Goal: Communication & Community: Participate in discussion

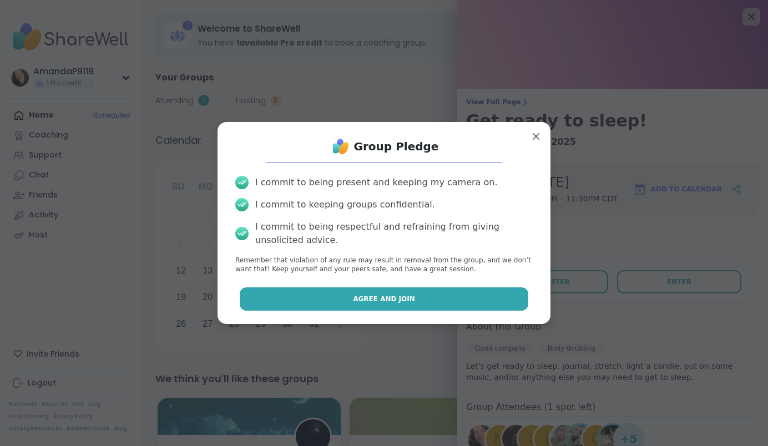
click at [459, 292] on button "Agree and Join" at bounding box center [384, 298] width 289 height 23
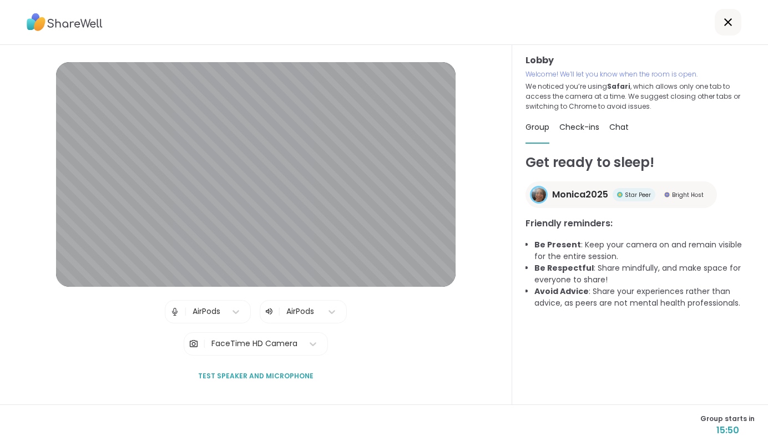
click at [733, 20] on icon at bounding box center [727, 22] width 13 height 13
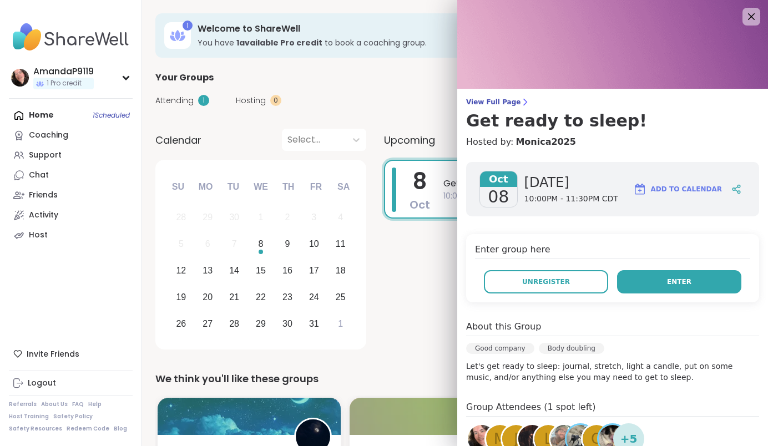
click at [672, 282] on span "Enter" at bounding box center [679, 282] width 24 height 10
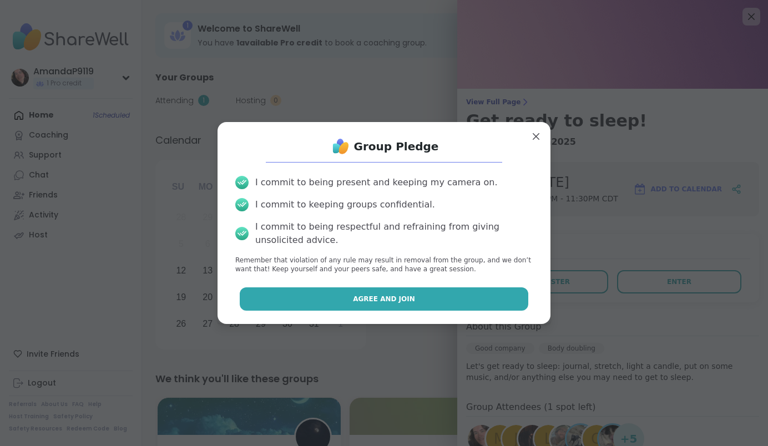
click at [476, 302] on button "Agree and Join" at bounding box center [384, 298] width 289 height 23
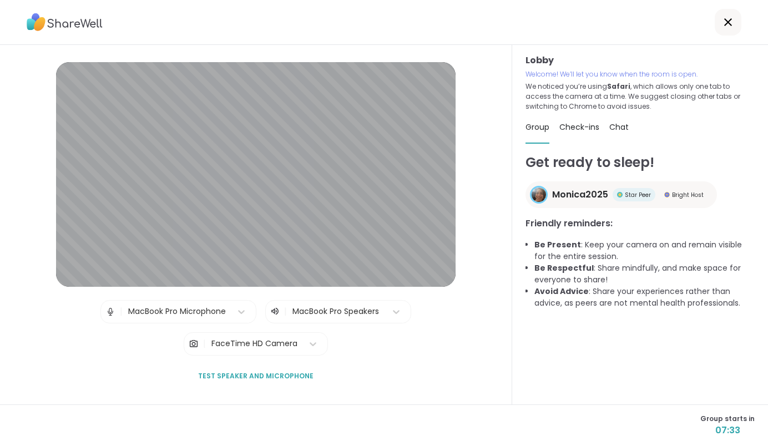
click at [725, 28] on icon at bounding box center [727, 22] width 13 height 13
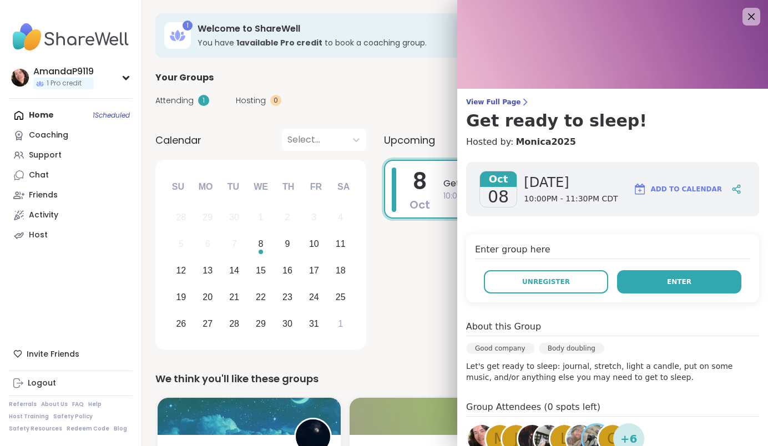
click at [671, 271] on button "Enter" at bounding box center [679, 281] width 124 height 23
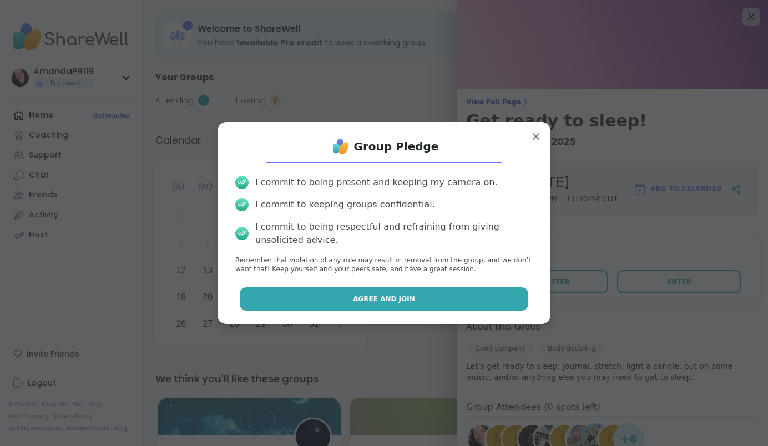
click at [497, 302] on button "Agree and Join" at bounding box center [384, 298] width 289 height 23
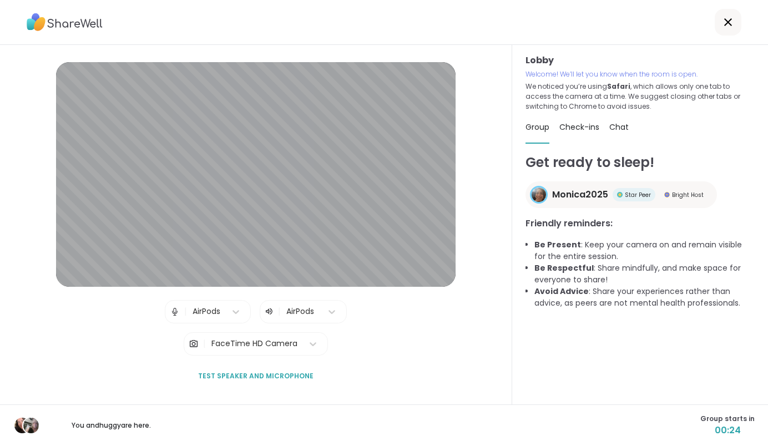
click at [681, 350] on div "Get ready to sleep! Monica2025 Star Peer Bright Host Friendly reminders: Be Pre…" at bounding box center [639, 290] width 229 height 274
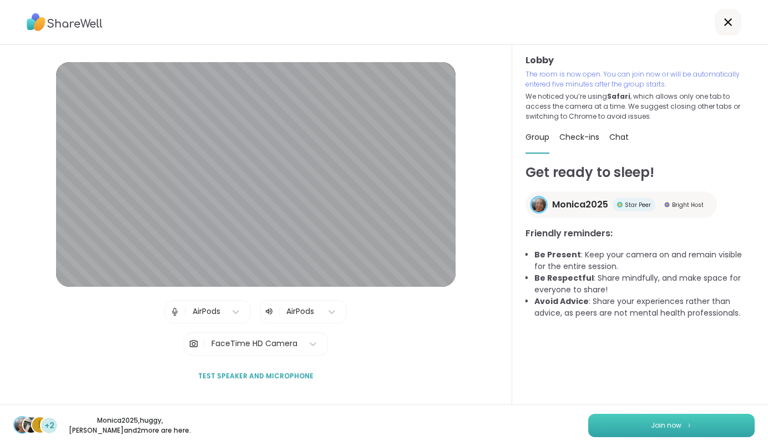
click at [681, 418] on button "Join now" at bounding box center [671, 425] width 166 height 23
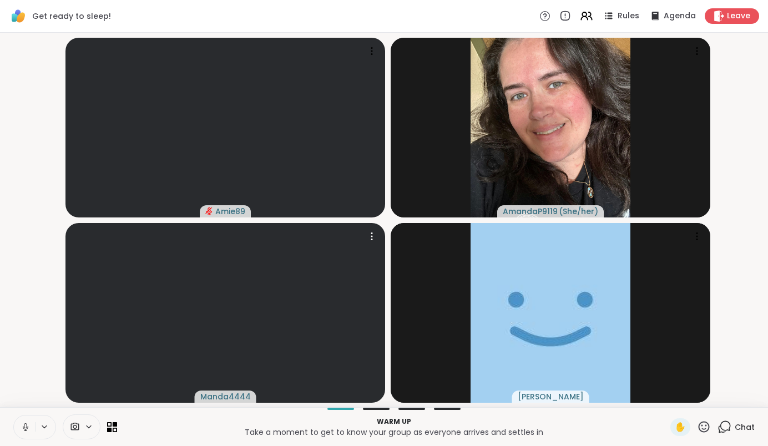
click at [24, 429] on icon at bounding box center [26, 427] width 10 height 10
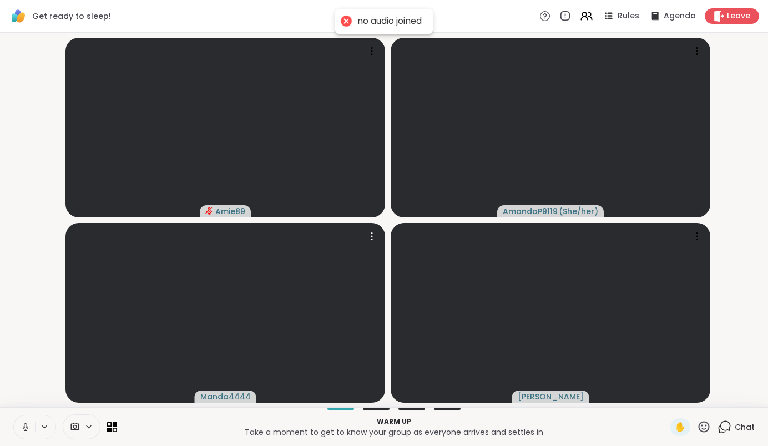
click at [26, 426] on icon at bounding box center [26, 427] width 10 height 10
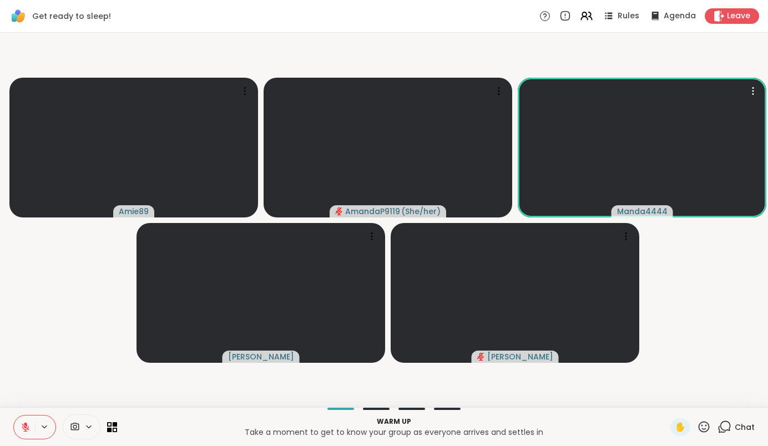
click at [706, 429] on icon at bounding box center [704, 426] width 11 height 11
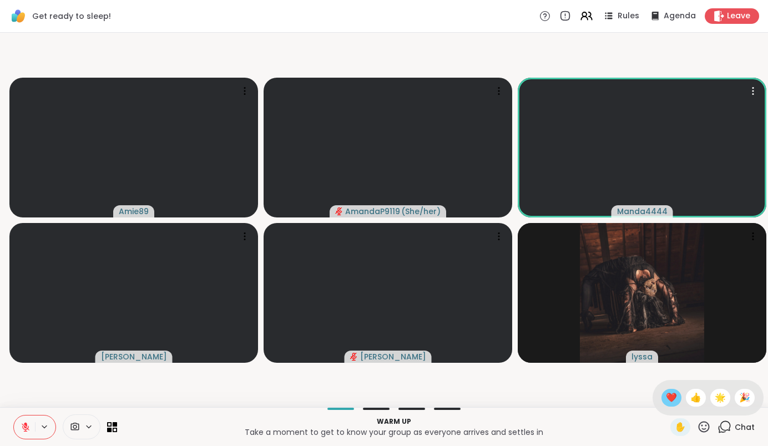
click at [667, 398] on span "❤️" at bounding box center [671, 397] width 11 height 13
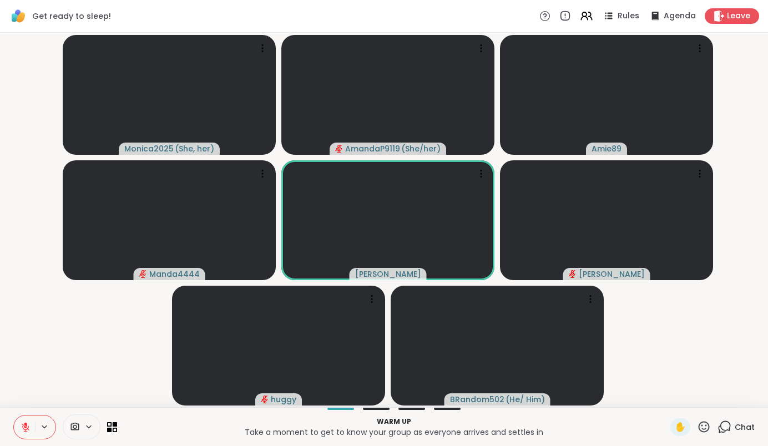
click at [727, 423] on icon at bounding box center [724, 427] width 14 height 14
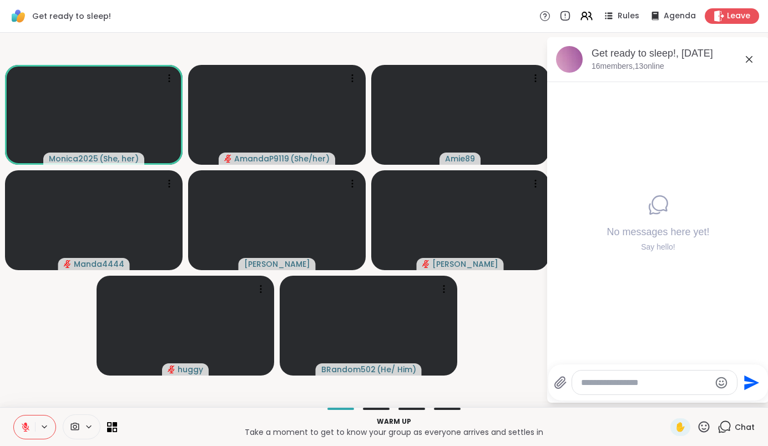
click at [649, 382] on textarea "Type your message" at bounding box center [645, 382] width 129 height 11
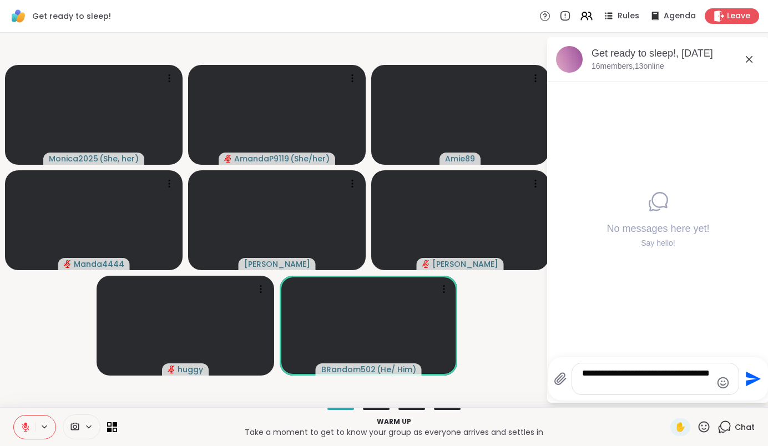
type textarea "**********"
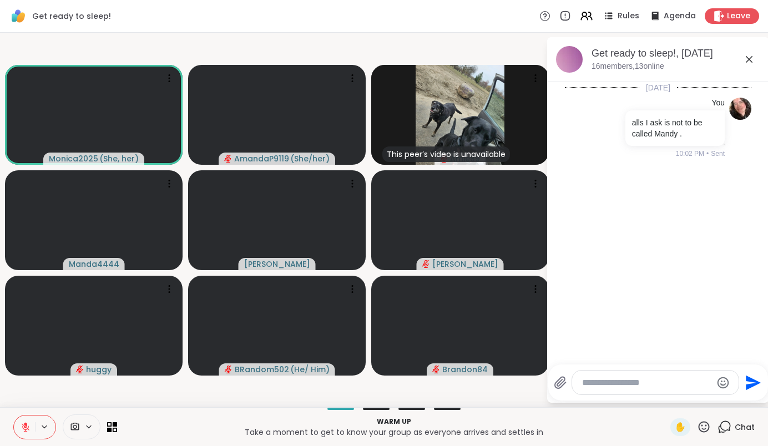
click at [752, 60] on icon at bounding box center [749, 59] width 7 height 7
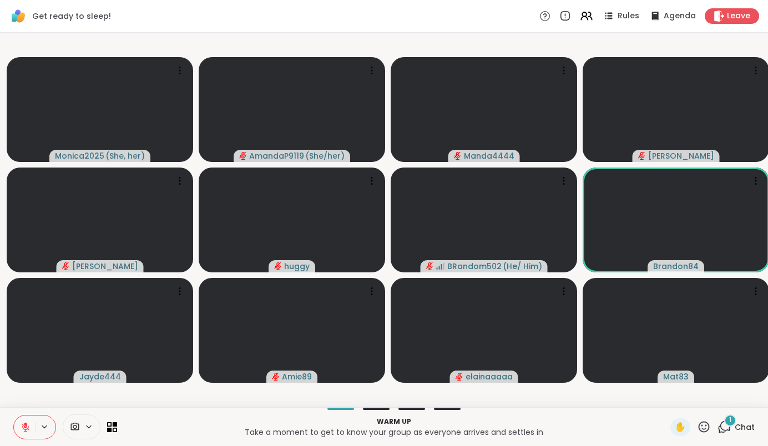
click at [734, 421] on div "1" at bounding box center [730, 420] width 12 height 12
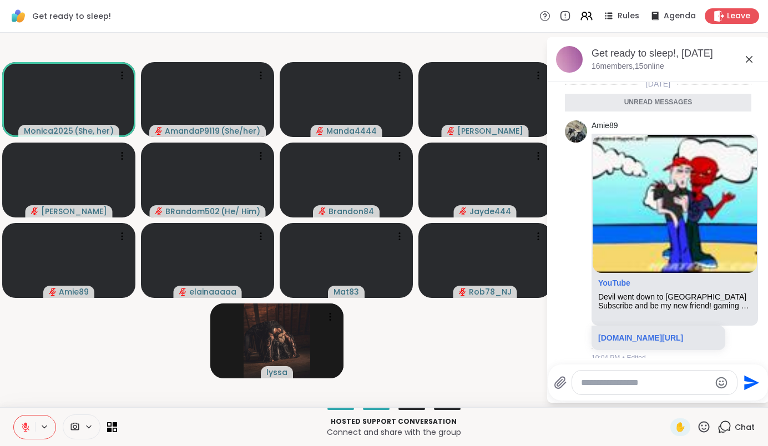
scroll to position [103, 0]
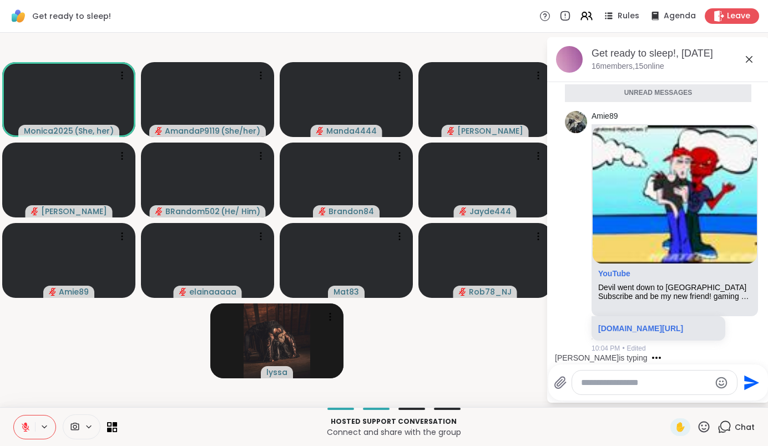
click at [657, 386] on textarea "Type your message" at bounding box center [645, 382] width 129 height 11
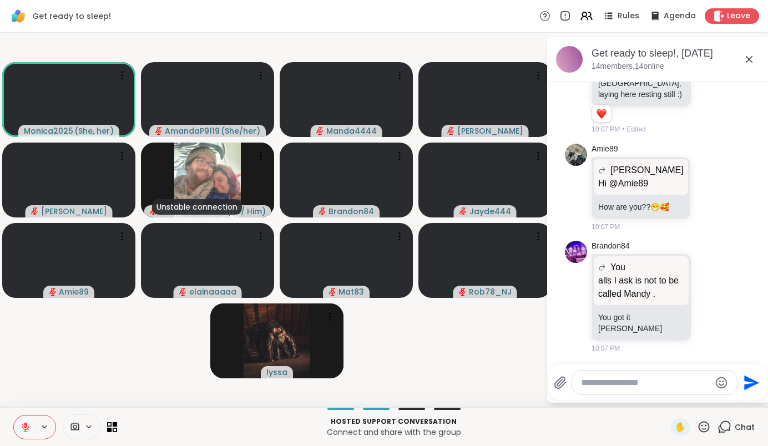
scroll to position [783, 0]
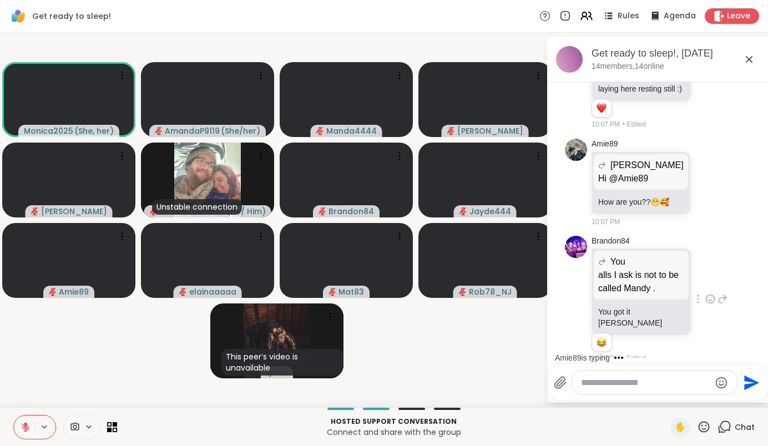
click at [709, 303] on icon at bounding box center [710, 299] width 10 height 11
click at [659, 285] on div "Select Reaction: Joy" at bounding box center [661, 281] width 10 height 10
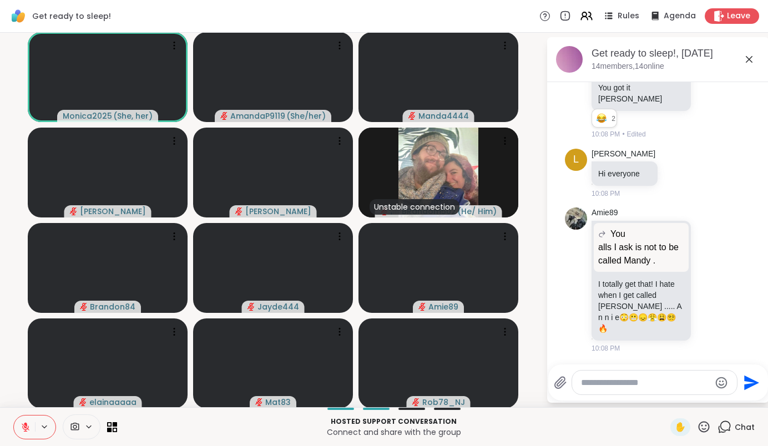
scroll to position [1108, 0]
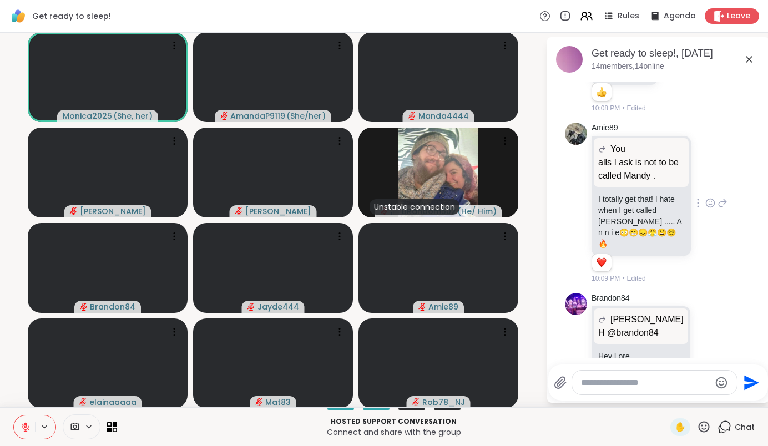
click at [705, 201] on icon at bounding box center [710, 203] width 10 height 11
click at [729, 187] on button "Select Reaction: Sad" at bounding box center [735, 185] width 22 height 22
click at [717, 210] on icon at bounding box center [722, 202] width 10 height 13
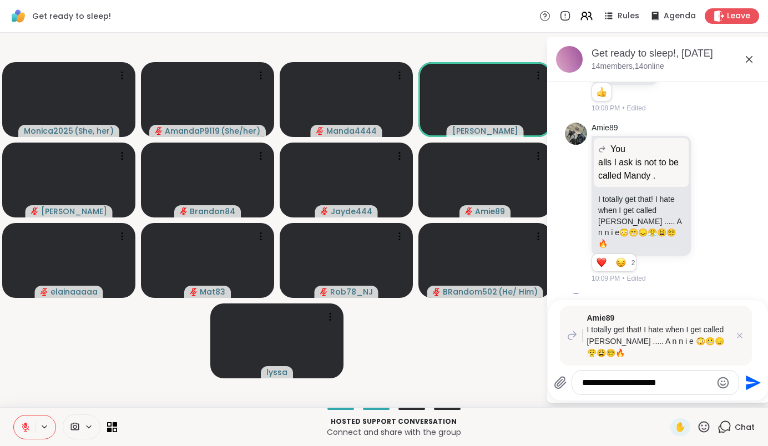
type textarea "**********"
click at [725, 383] on icon "Emoji picker" at bounding box center [722, 382] width 13 height 13
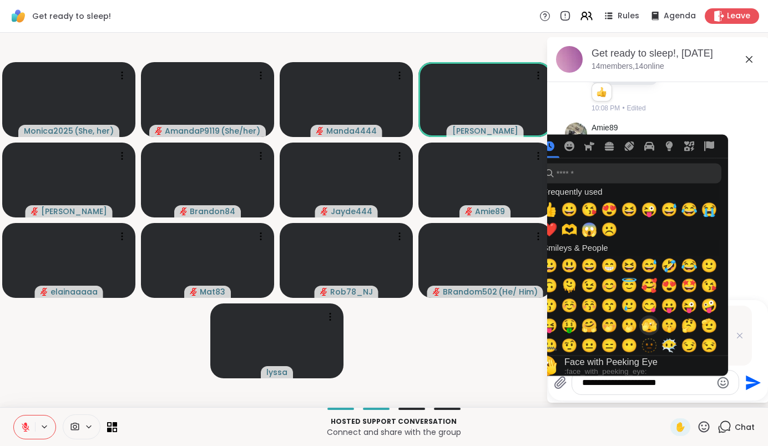
click at [657, 330] on span "🫣" at bounding box center [649, 326] width 17 height 16
click at [638, 330] on span "🫢" at bounding box center [629, 326] width 17 height 16
click at [638, 327] on span "🫢" at bounding box center [629, 326] width 17 height 16
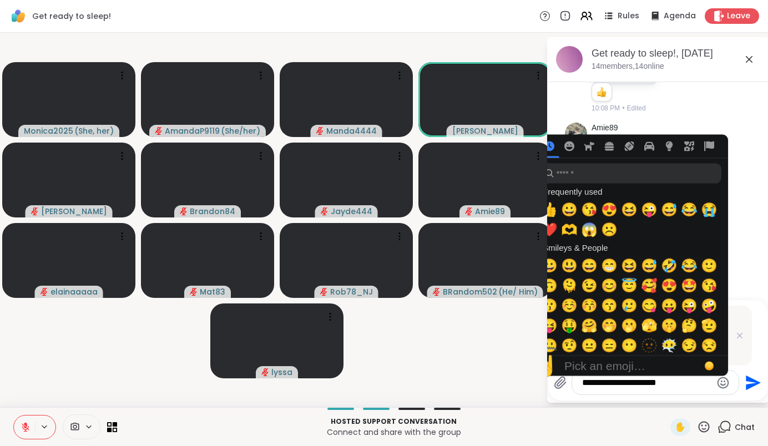
drag, startPoint x: 641, startPoint y: 327, endPoint x: 695, endPoint y: 385, distance: 78.5
click at [695, 385] on div "**********" at bounding box center [655, 383] width 166 height 24
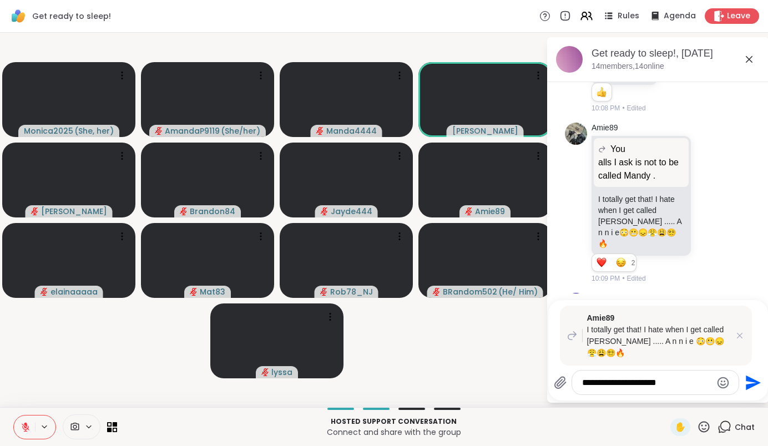
click at [695, 386] on textarea "**********" at bounding box center [646, 382] width 129 height 11
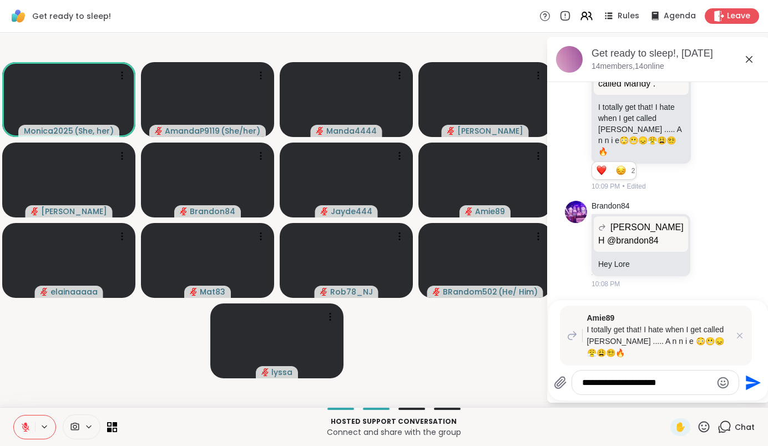
click at [689, 385] on textarea "**********" at bounding box center [646, 382] width 129 height 11
click at [730, 386] on icon "Emoji picker" at bounding box center [722, 382] width 13 height 13
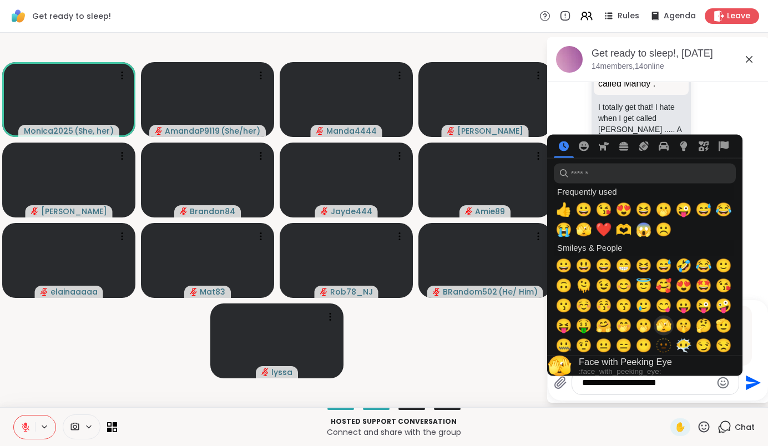
click at [672, 326] on span "🫣" at bounding box center [663, 326] width 17 height 16
click at [652, 325] on span "🫢" at bounding box center [643, 326] width 17 height 16
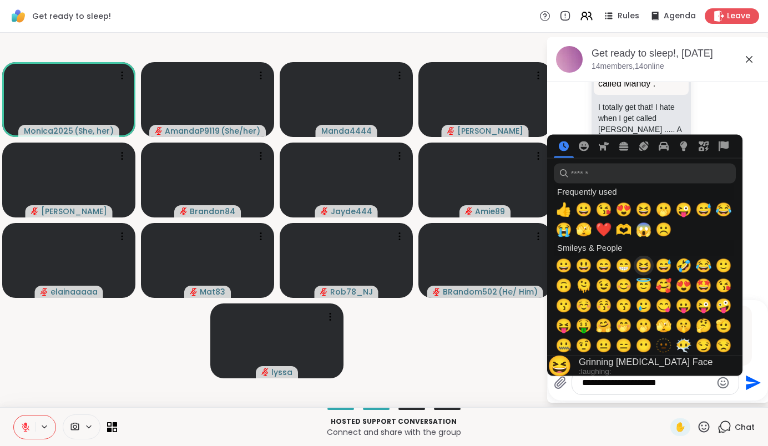
drag, startPoint x: 652, startPoint y: 325, endPoint x: 653, endPoint y: 255, distance: 69.4
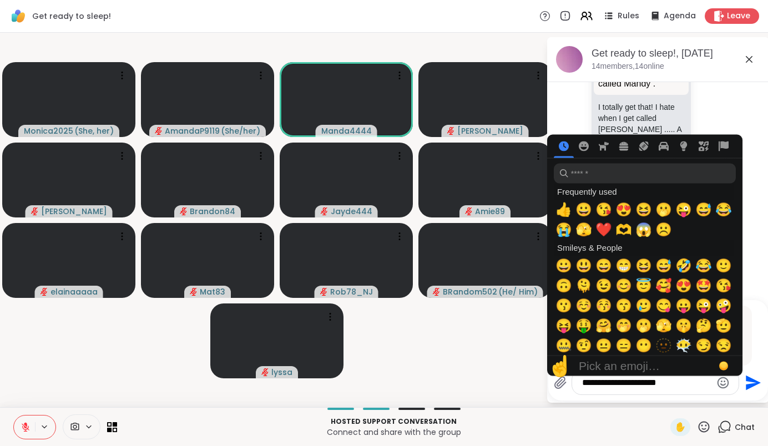
click at [617, 178] on input "search" at bounding box center [645, 174] width 182 height 20
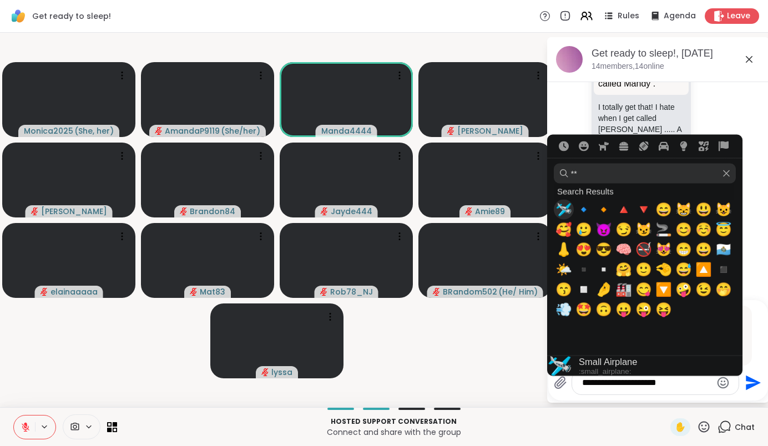
type input "*"
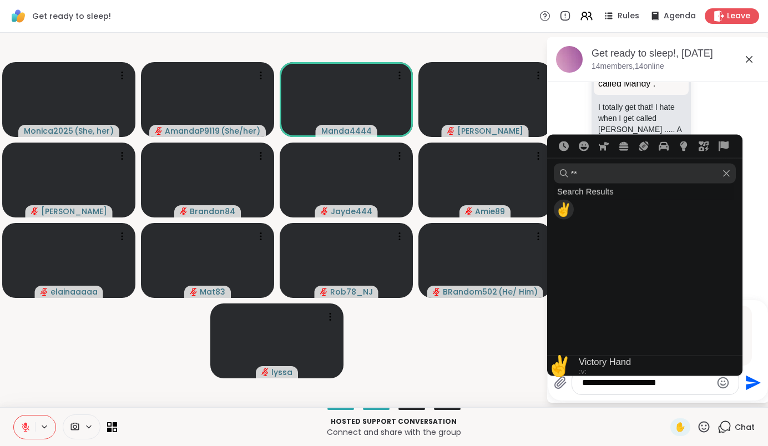
type input "*"
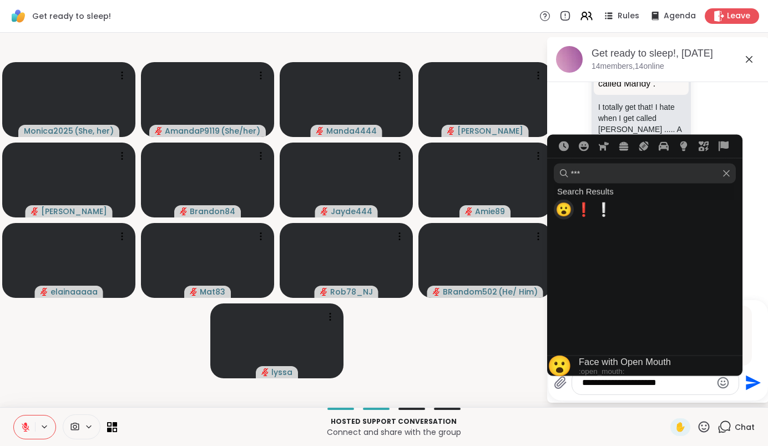
type input "***"
click at [572, 211] on span "😮" at bounding box center [563, 210] width 17 height 16
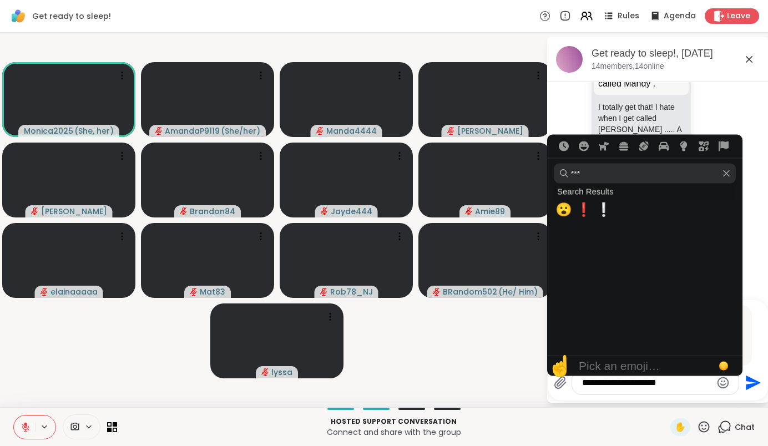
click at [730, 175] on icon "Clear" at bounding box center [726, 174] width 8 height 8
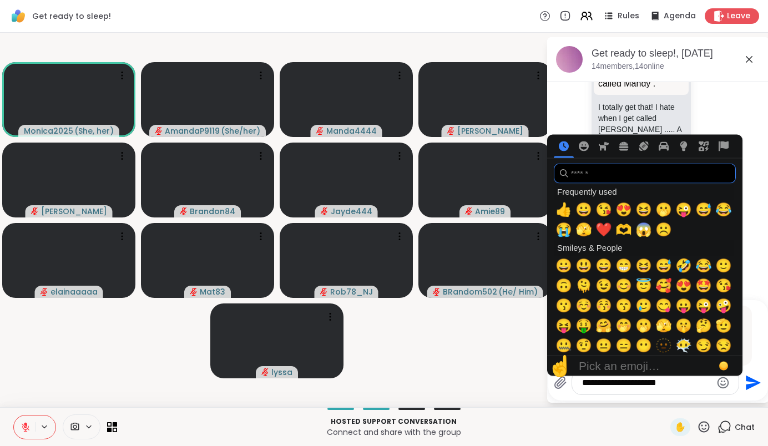
click at [32, 422] on button at bounding box center [24, 427] width 21 height 23
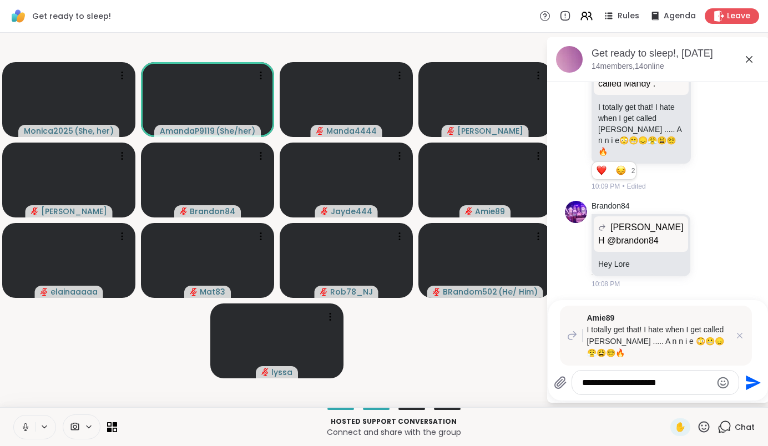
click at [32, 422] on button at bounding box center [24, 427] width 21 height 23
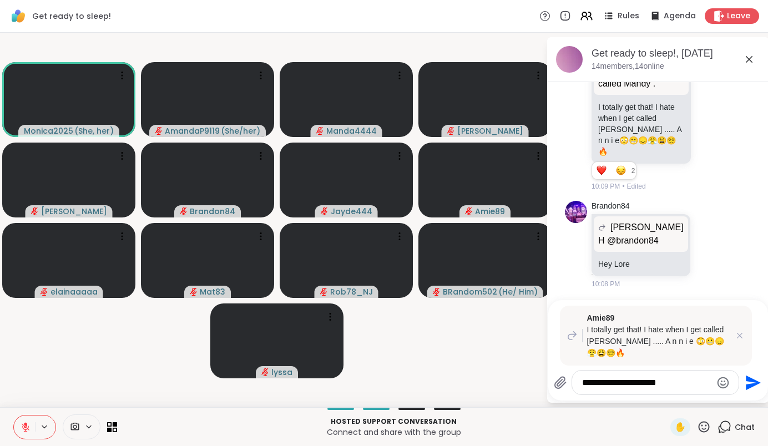
click at [761, 384] on icon "Send" at bounding box center [753, 382] width 15 height 15
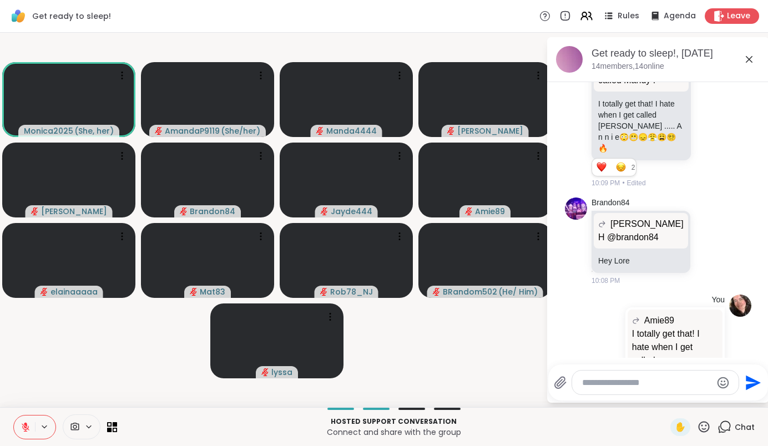
scroll to position [1296, 0]
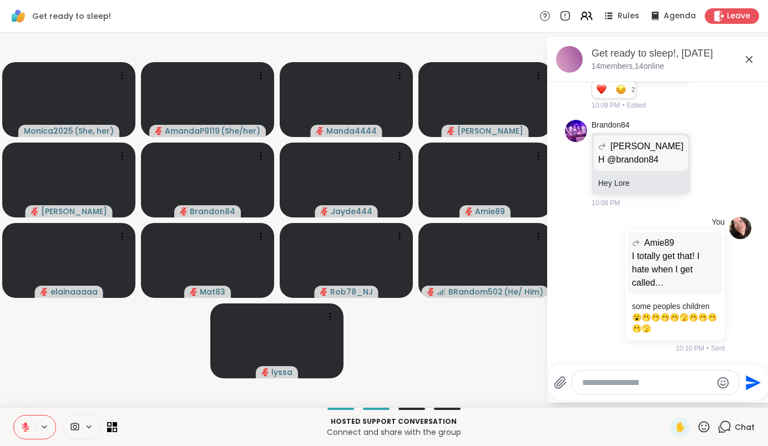
click at [755, 60] on icon at bounding box center [748, 59] width 13 height 13
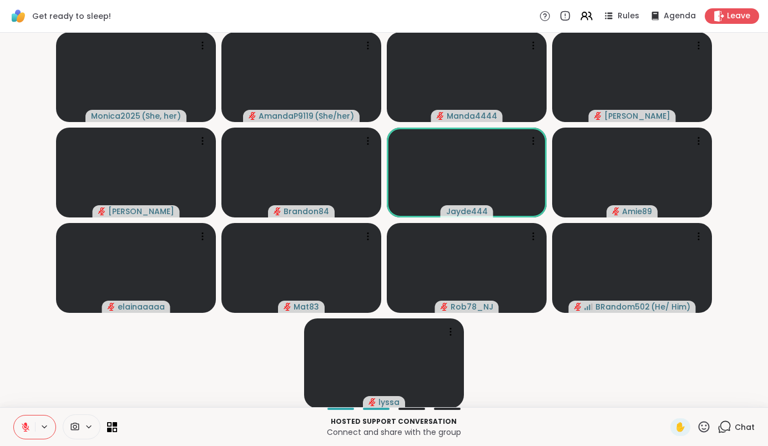
click at [730, 427] on icon at bounding box center [724, 427] width 14 height 14
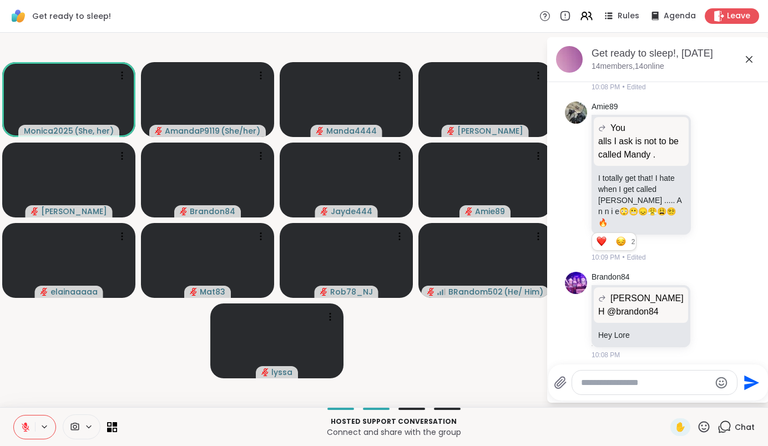
scroll to position [1284, 0]
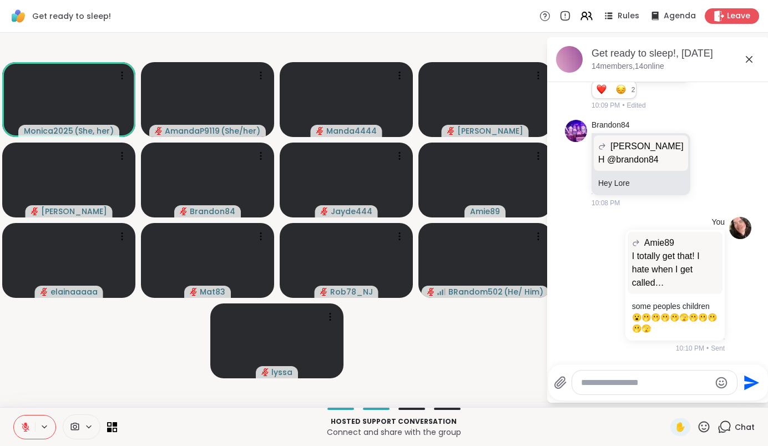
click at [493, 357] on video-player-container "Monica2025 ( She, her ) AmandaP9119 ( She/her ) Manda4444 Lorena JennaL Brandon…" at bounding box center [273, 220] width 533 height 366
click at [752, 61] on icon at bounding box center [749, 59] width 7 height 7
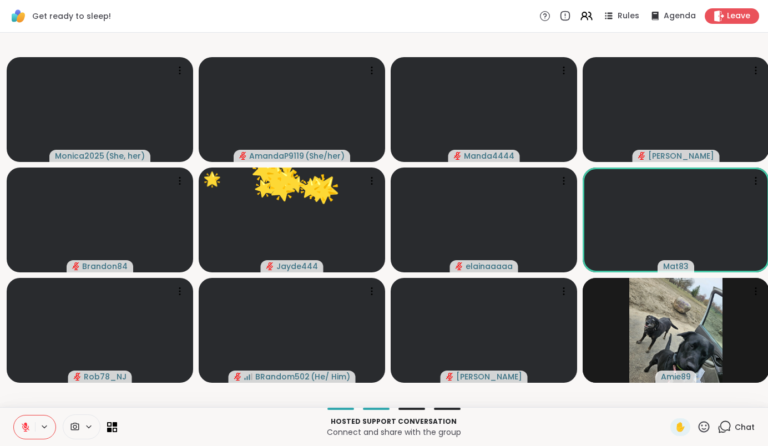
click at [746, 420] on div "Chat" at bounding box center [735, 427] width 37 height 18
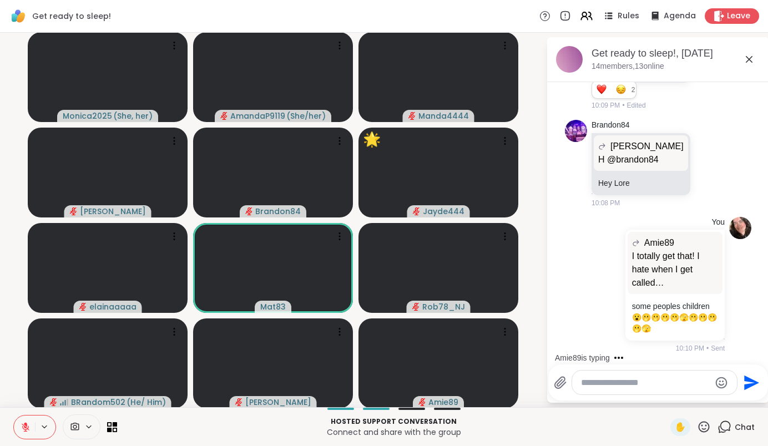
click at [665, 382] on textarea "Type your message" at bounding box center [645, 382] width 129 height 11
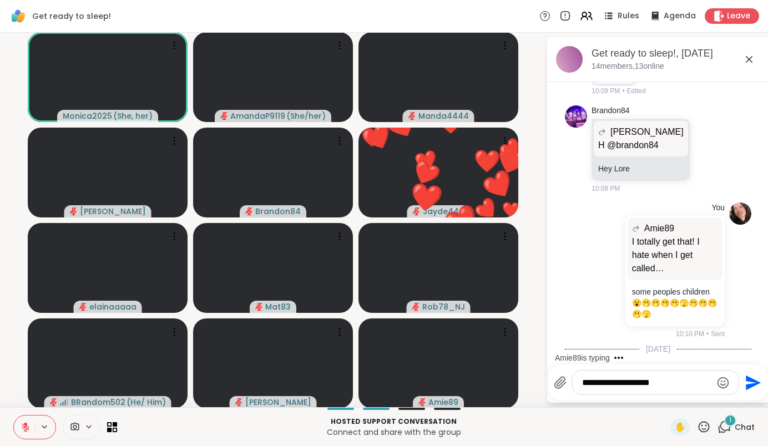
scroll to position [1365, 0]
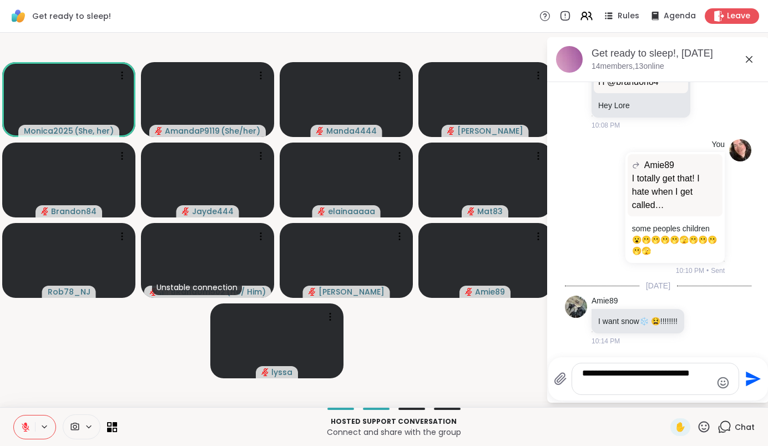
type textarea "**********"
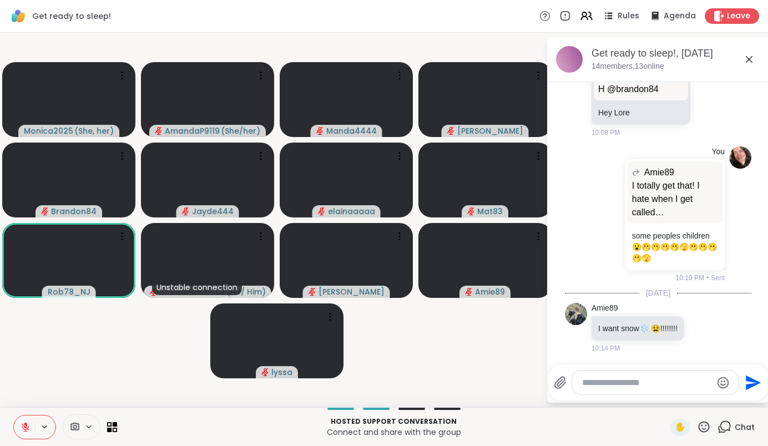
scroll to position [1435, 0]
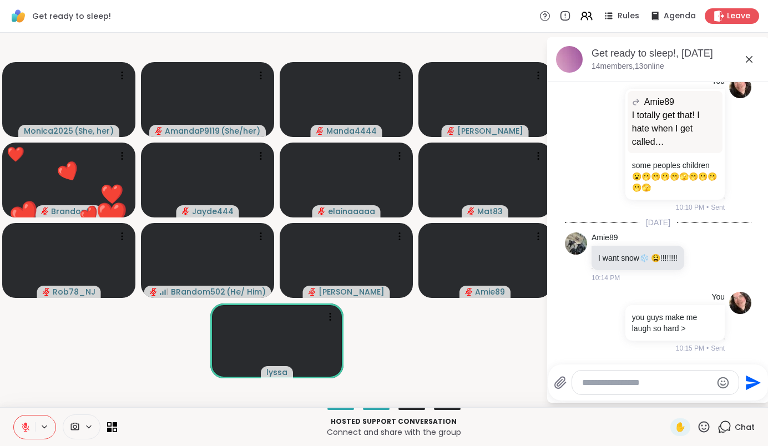
click at [703, 427] on icon at bounding box center [704, 427] width 14 height 14
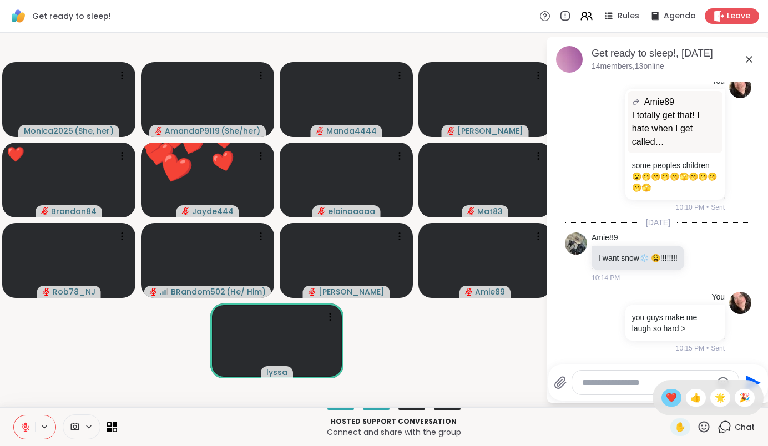
click at [675, 401] on span "❤️" at bounding box center [671, 397] width 11 height 13
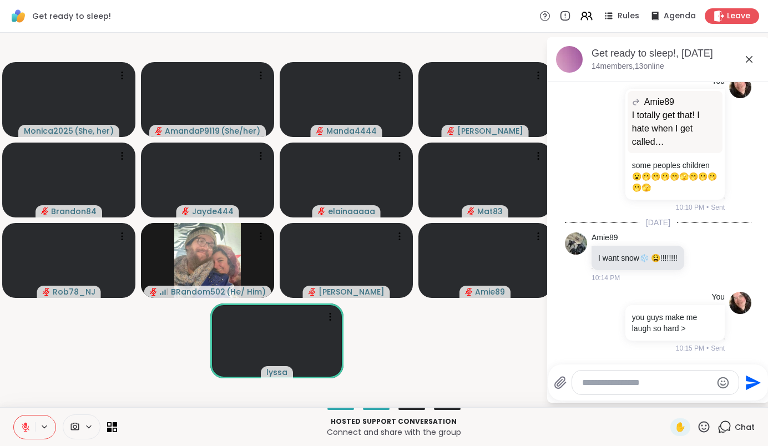
click at [752, 58] on icon at bounding box center [749, 59] width 7 height 7
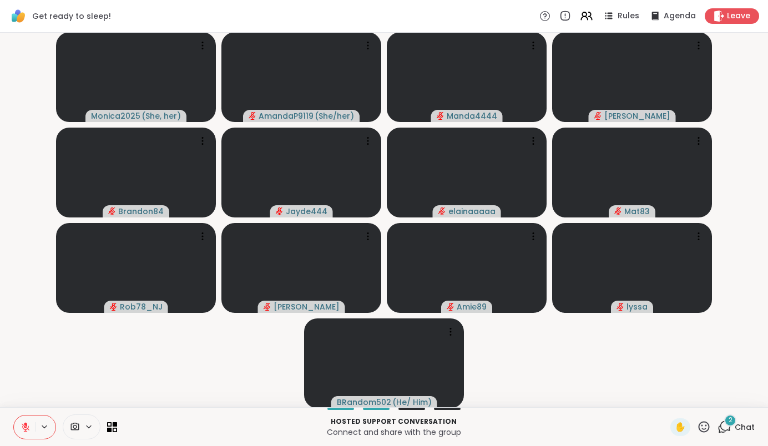
click at [734, 416] on div "2" at bounding box center [730, 420] width 12 height 12
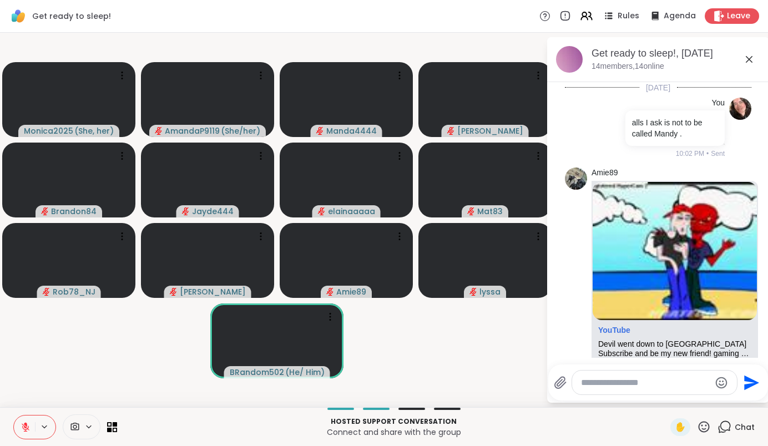
scroll to position [1601, 0]
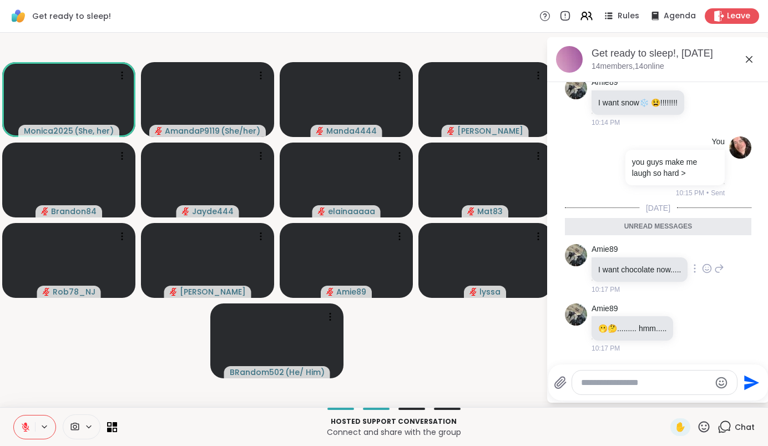
click at [706, 263] on icon at bounding box center [707, 268] width 10 height 11
click at [663, 240] on button "Select Reaction: Joy" at bounding box center [658, 251] width 22 height 22
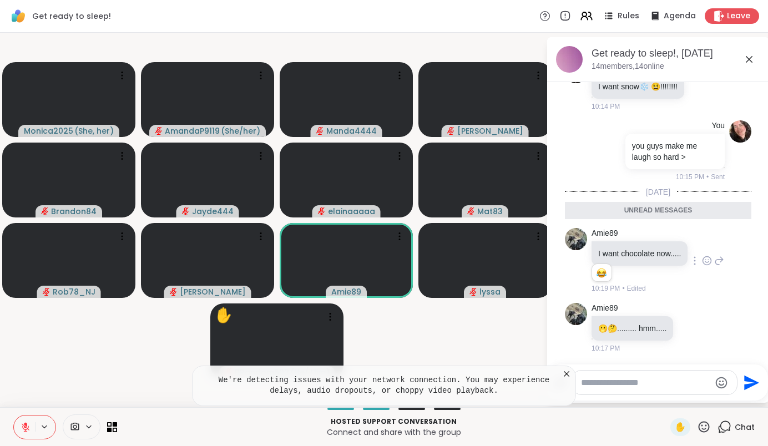
click at [678, 385] on textarea "Type your message" at bounding box center [645, 382] width 129 height 11
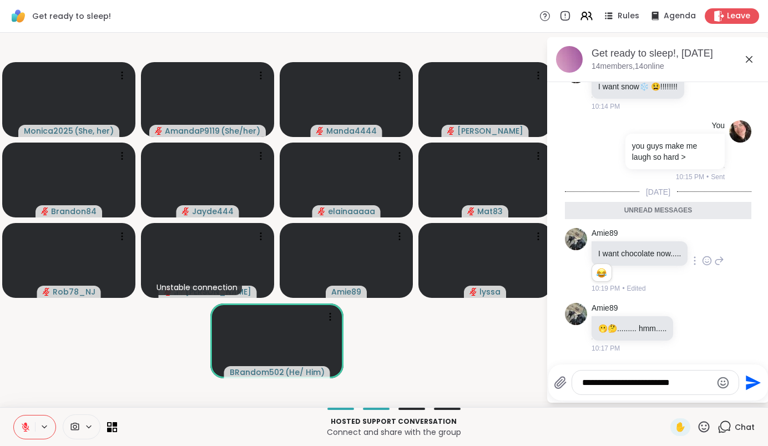
type textarea "**********"
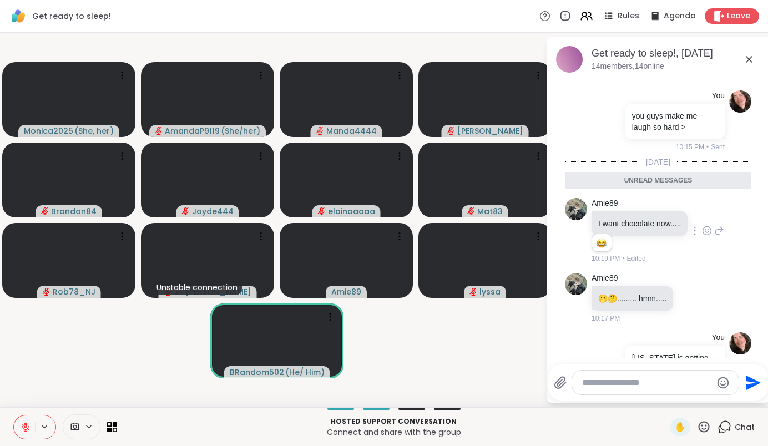
scroll to position [1661, 0]
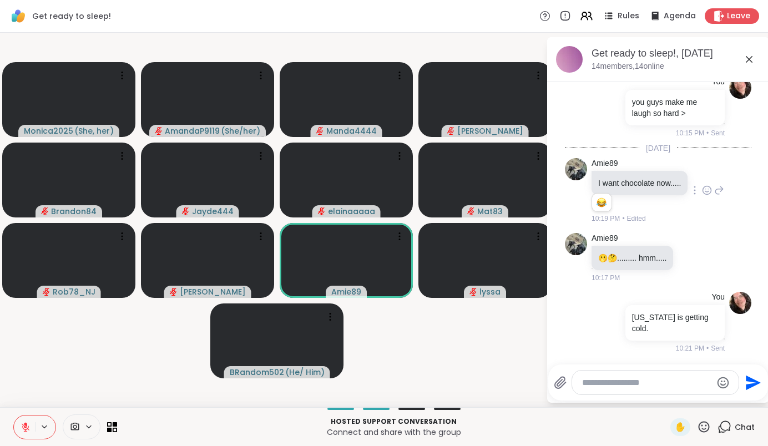
click at [754, 57] on icon at bounding box center [748, 59] width 13 height 13
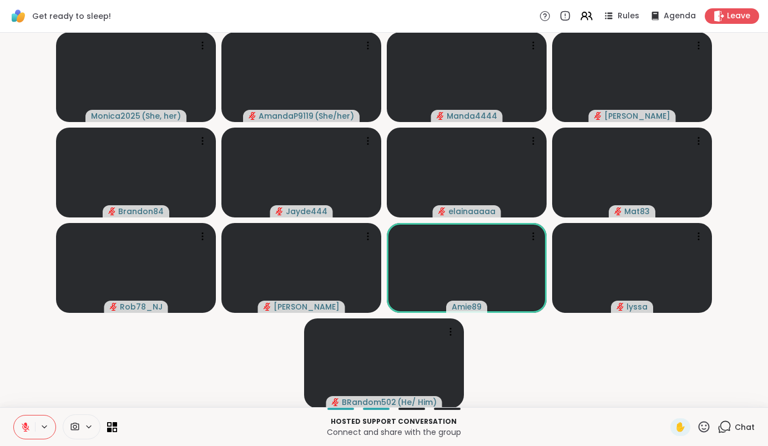
drag, startPoint x: 650, startPoint y: 350, endPoint x: 616, endPoint y: 350, distance: 33.8
click at [616, 350] on video-player-container "Monica2025 ( She, her ) AmandaP9119 ( She/her ) Manda4444 JennaL Brandon84 Jayd…" at bounding box center [384, 220] width 755 height 366
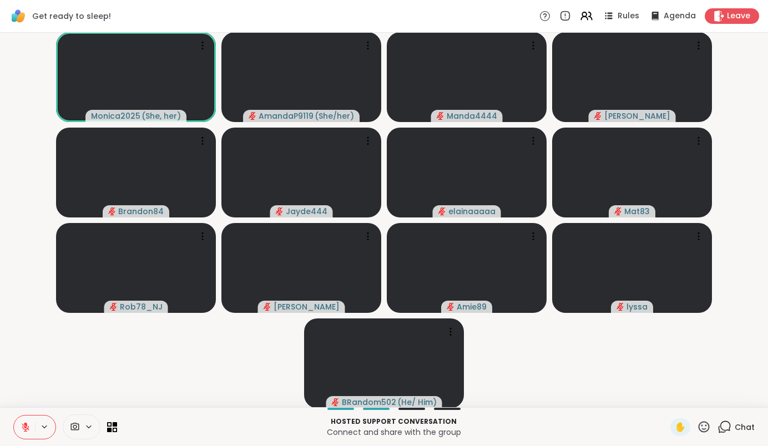
click at [27, 423] on icon at bounding box center [25, 424] width 3 height 4
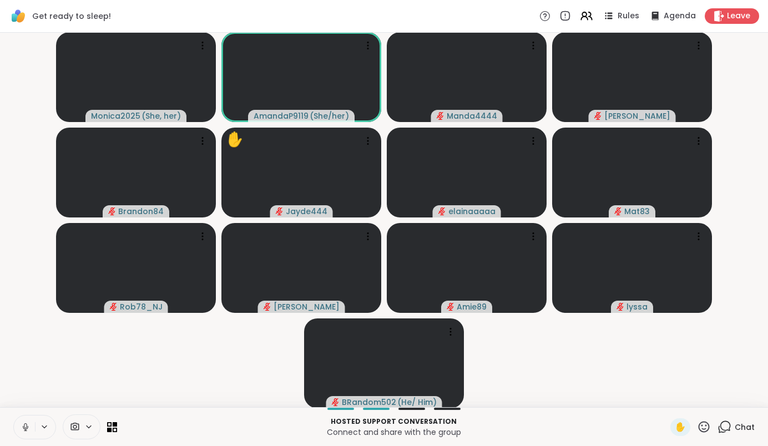
click at [27, 423] on icon at bounding box center [26, 427] width 10 height 10
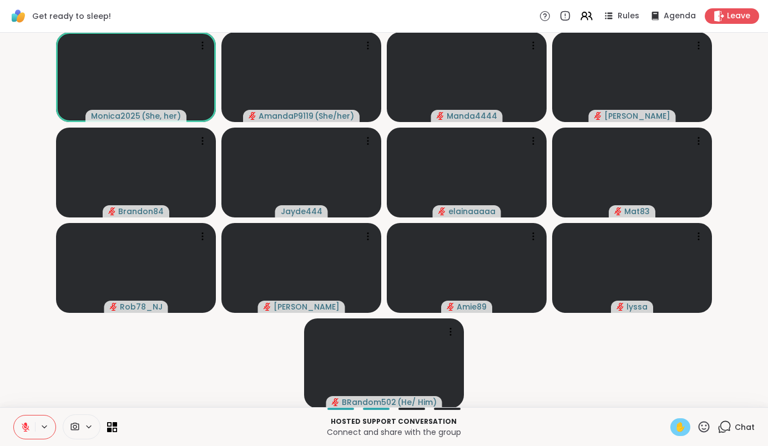
click at [679, 426] on span "✋" at bounding box center [680, 427] width 11 height 13
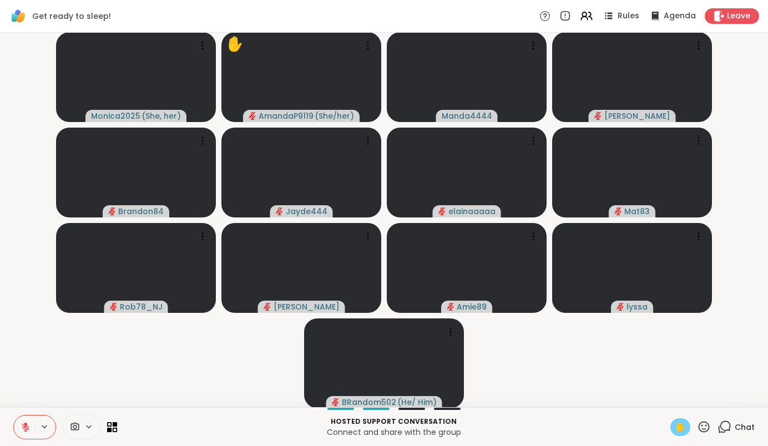
click at [21, 426] on icon at bounding box center [26, 427] width 10 height 10
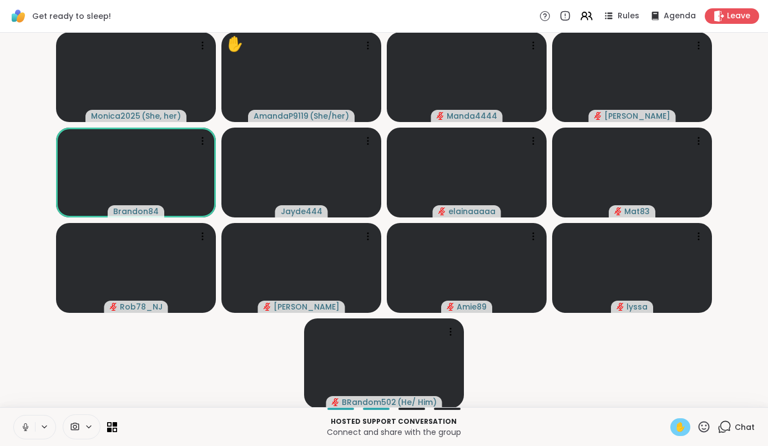
click at [22, 427] on icon at bounding box center [26, 427] width 10 height 10
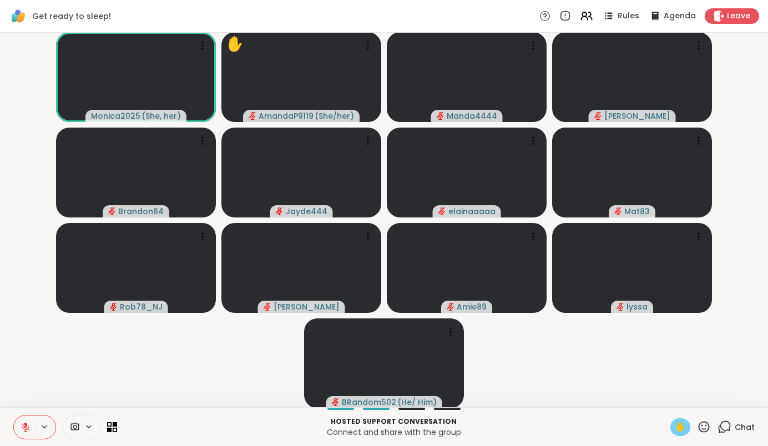
click at [678, 427] on span "✋" at bounding box center [680, 427] width 11 height 13
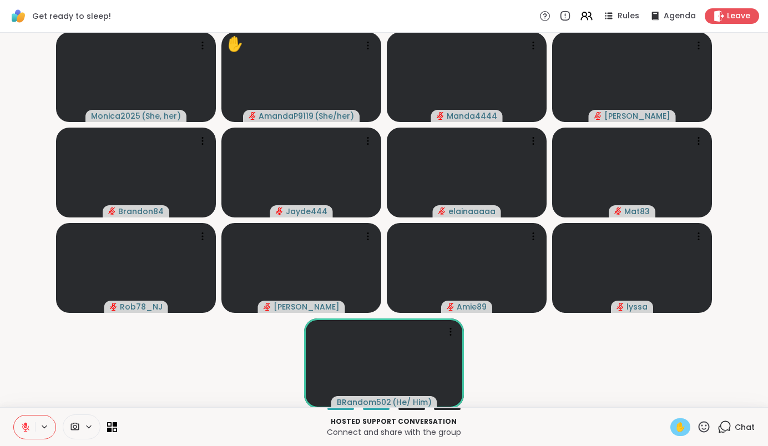
click at [686, 427] on span "✋" at bounding box center [680, 427] width 11 height 13
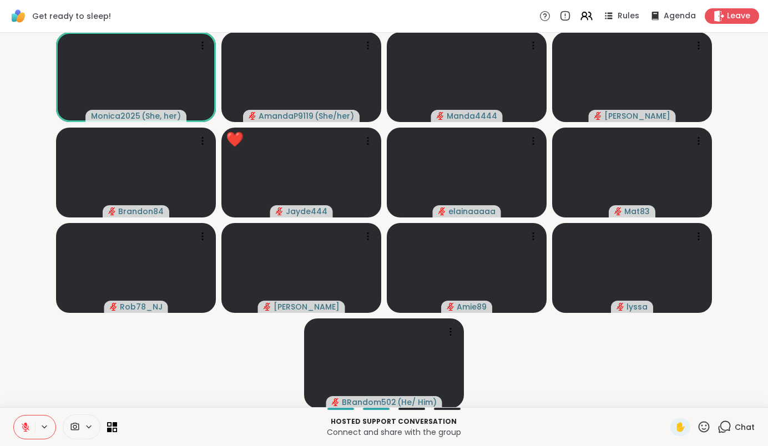
click at [705, 425] on icon at bounding box center [704, 427] width 14 height 14
click at [750, 393] on div "🎉" at bounding box center [745, 398] width 20 height 18
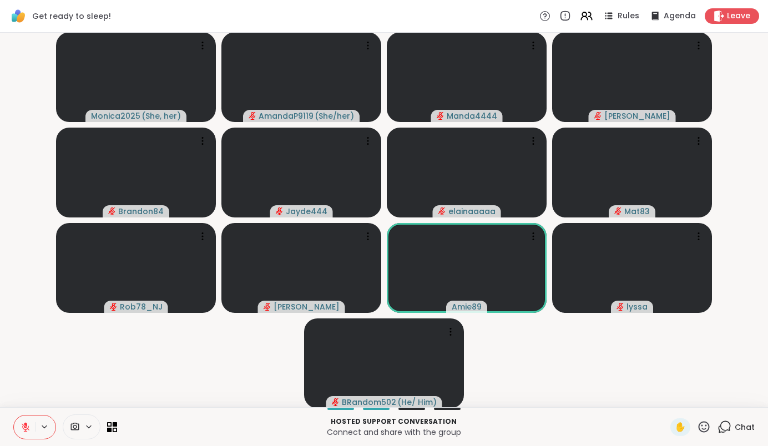
click at [28, 428] on icon at bounding box center [26, 427] width 8 height 8
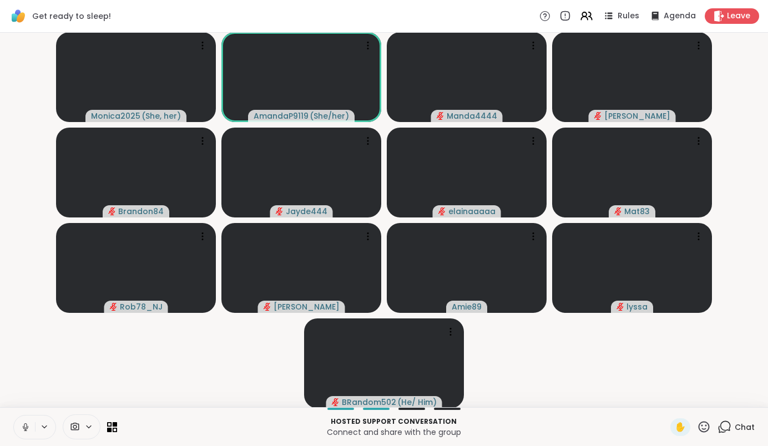
click at [28, 428] on icon at bounding box center [26, 427] width 10 height 10
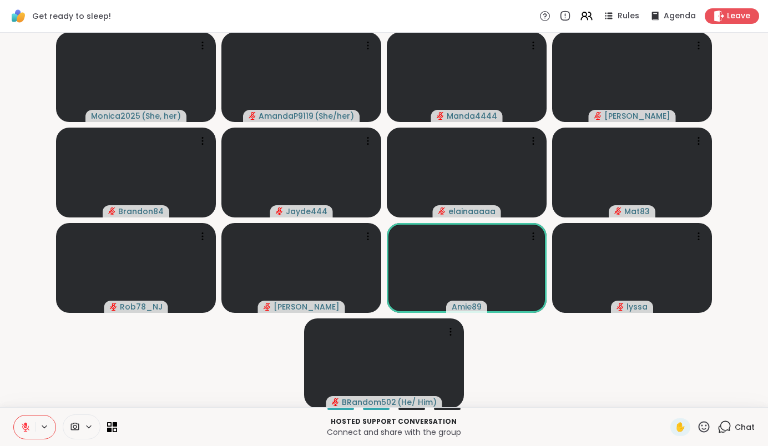
click at [27, 427] on icon at bounding box center [25, 424] width 3 height 4
click at [27, 427] on icon at bounding box center [25, 425] width 3 height 5
click at [27, 426] on icon at bounding box center [25, 424] width 3 height 4
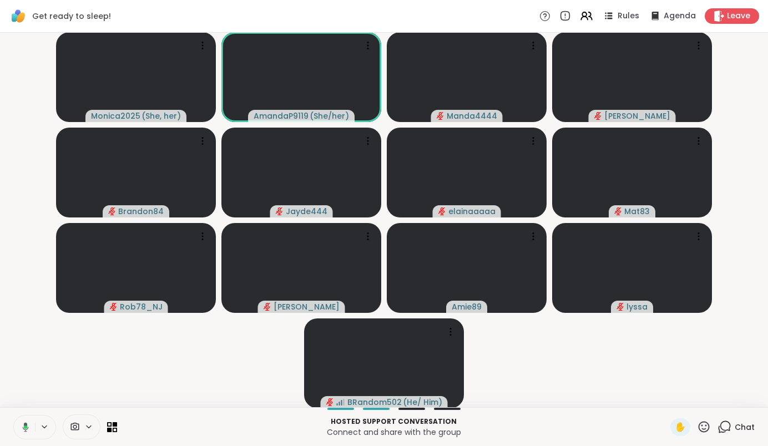
click at [27, 426] on icon at bounding box center [25, 427] width 3 height 3
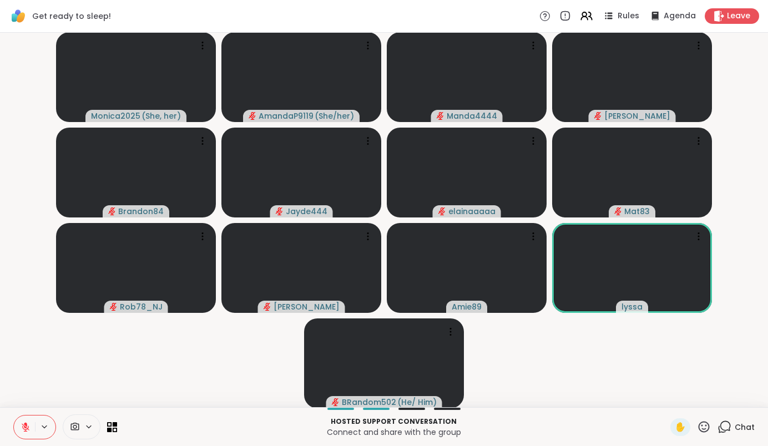
click at [27, 426] on icon at bounding box center [25, 424] width 3 height 4
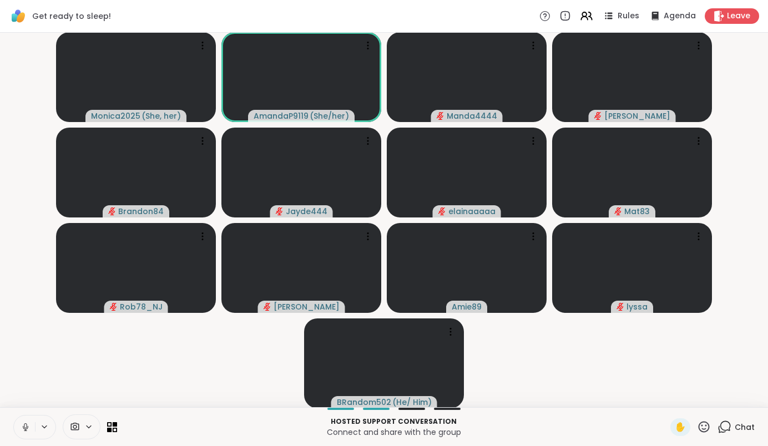
click at [27, 426] on icon at bounding box center [25, 425] width 3 height 5
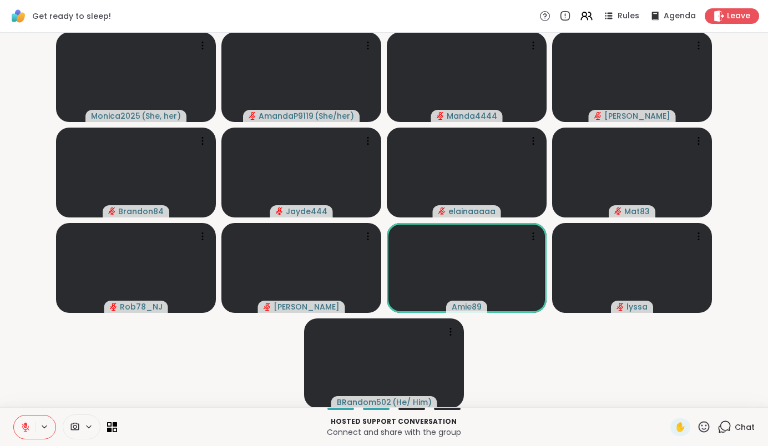
click at [27, 426] on icon at bounding box center [25, 424] width 3 height 4
click at [27, 426] on icon at bounding box center [25, 425] width 3 height 5
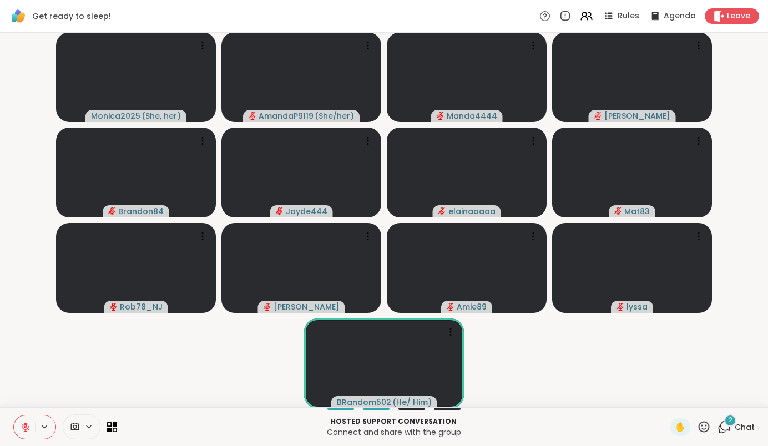
click at [731, 427] on icon at bounding box center [724, 427] width 14 height 14
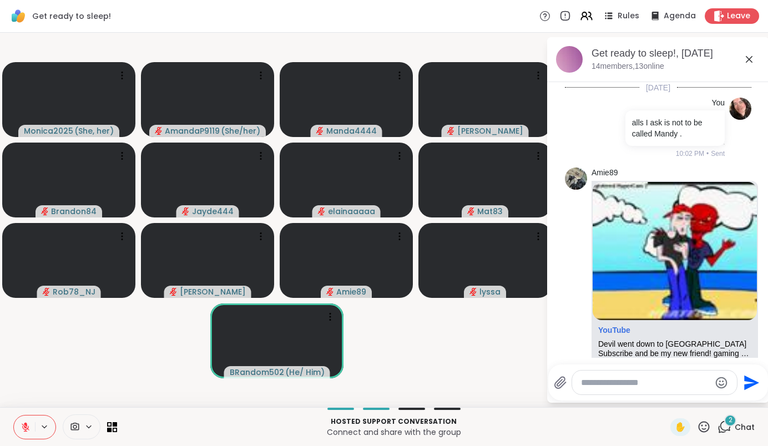
scroll to position [1915, 0]
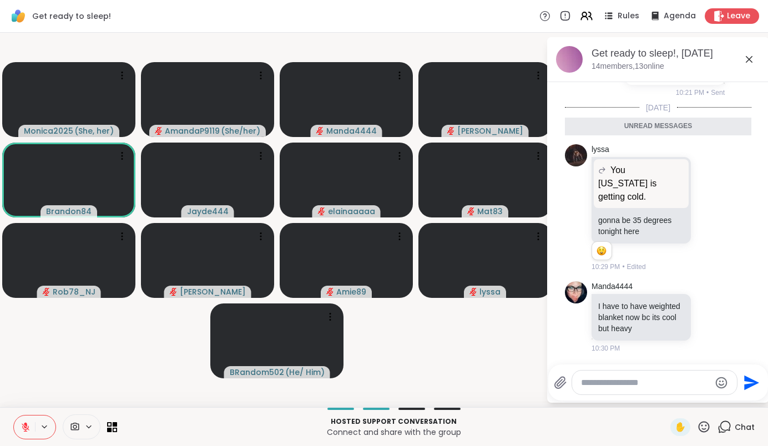
click at [731, 428] on icon at bounding box center [724, 427] width 14 height 14
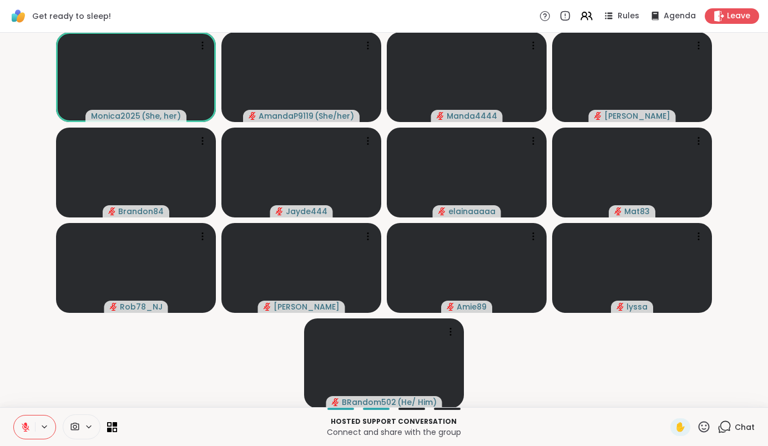
click at [28, 427] on icon at bounding box center [26, 427] width 8 height 8
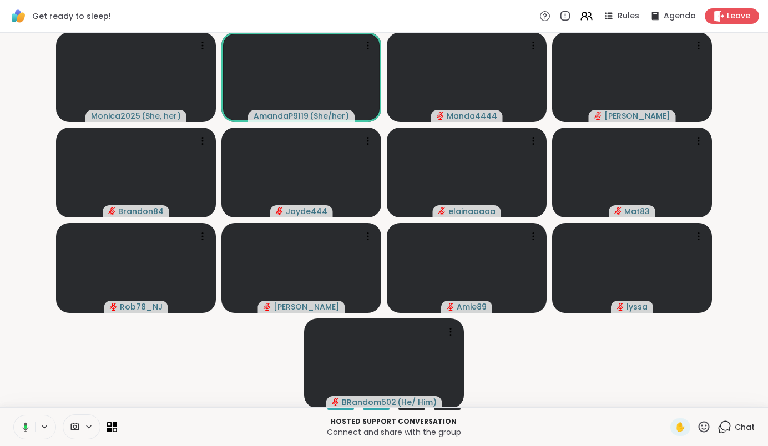
click at [29, 427] on button at bounding box center [23, 427] width 23 height 23
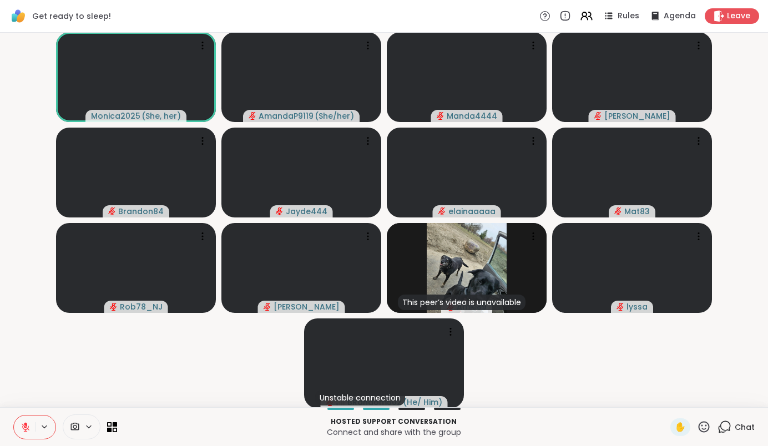
click at [29, 427] on icon at bounding box center [26, 427] width 10 height 10
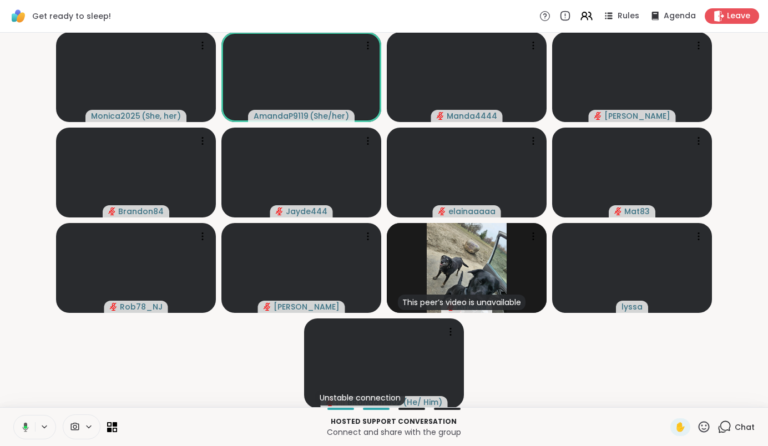
click at [29, 427] on button at bounding box center [23, 427] width 23 height 23
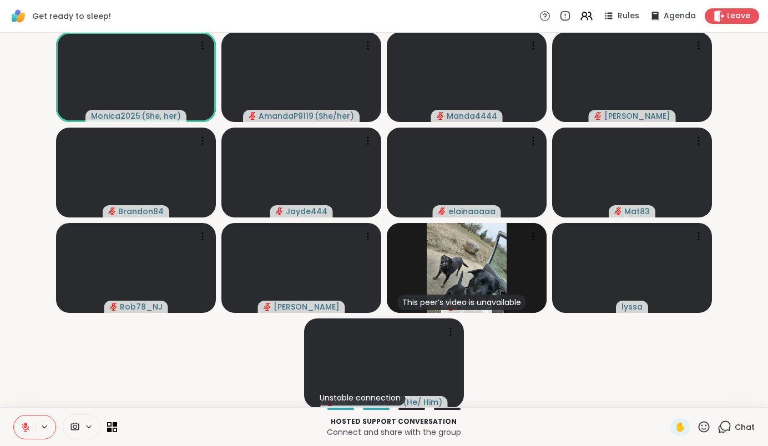
click at [29, 427] on icon at bounding box center [26, 427] width 10 height 10
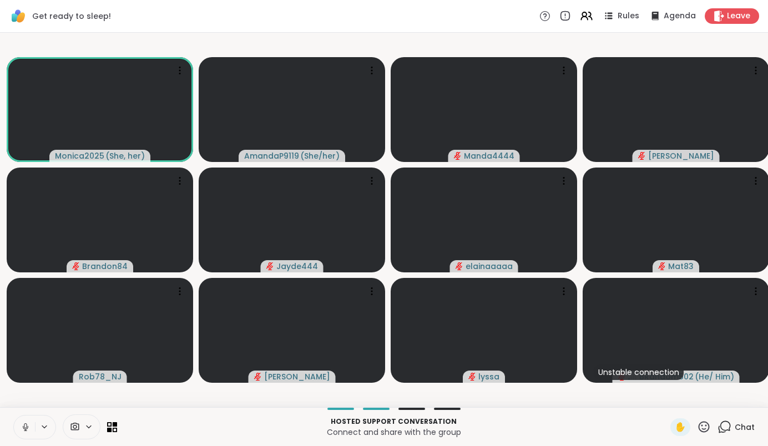
click at [29, 427] on icon at bounding box center [26, 427] width 10 height 10
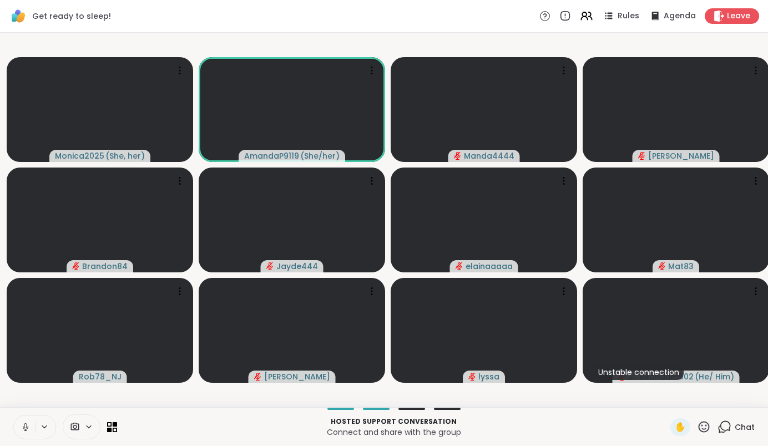
click at [29, 427] on icon at bounding box center [26, 427] width 10 height 10
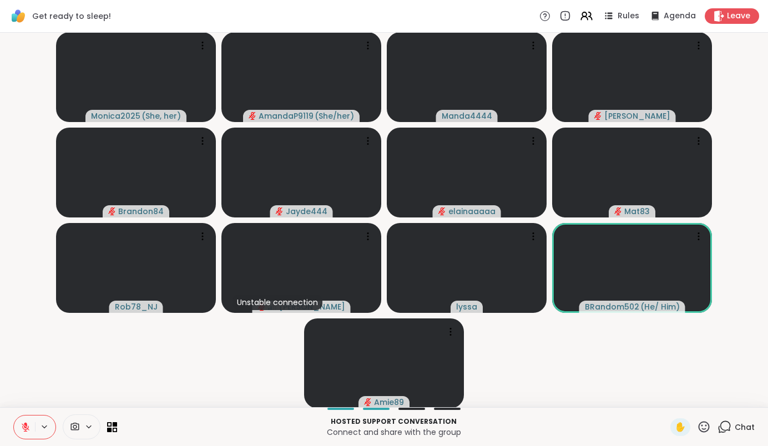
click at [29, 427] on icon at bounding box center [26, 427] width 10 height 10
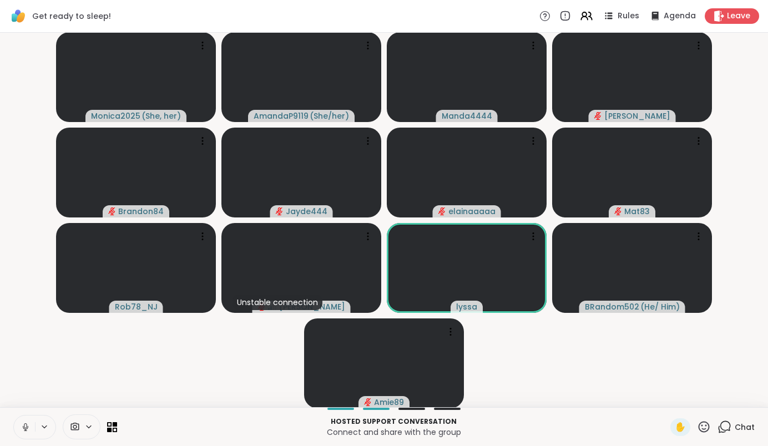
click at [29, 427] on icon at bounding box center [26, 427] width 10 height 10
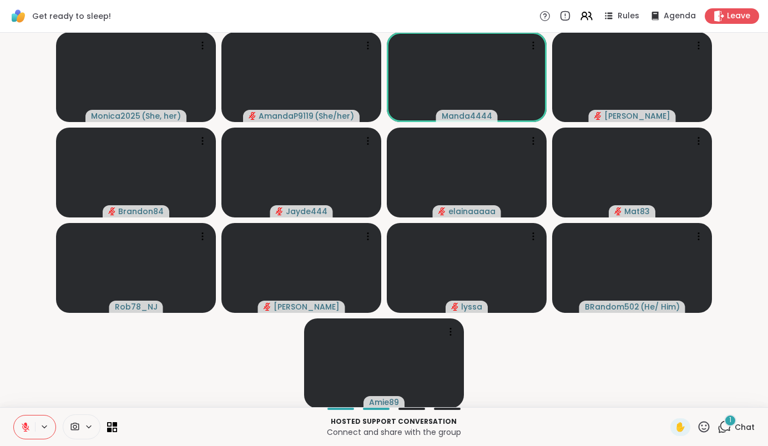
click at [29, 427] on icon at bounding box center [26, 427] width 10 height 10
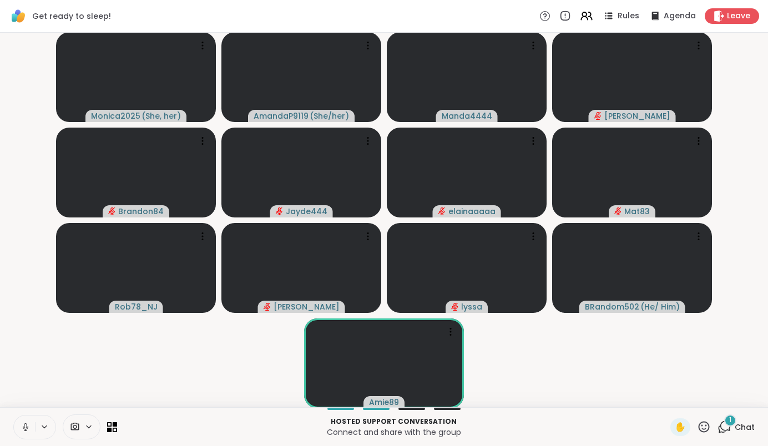
click at [29, 427] on icon at bounding box center [26, 427] width 10 height 10
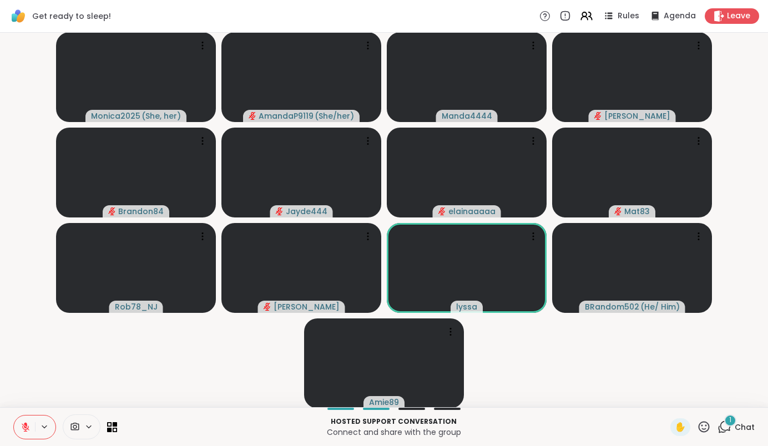
click at [29, 427] on icon at bounding box center [26, 427] width 10 height 10
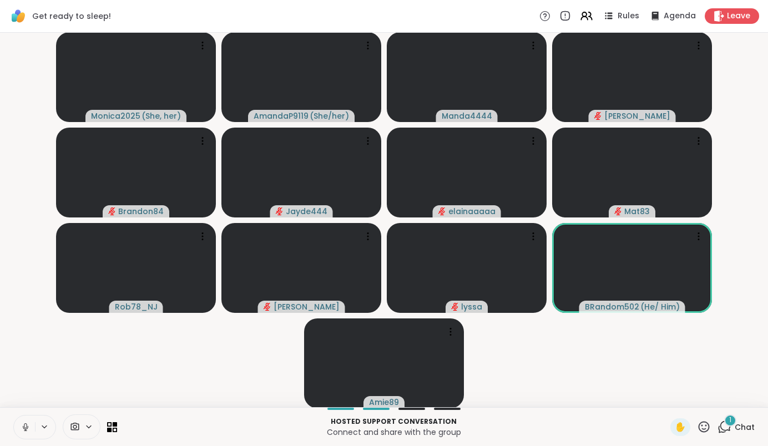
click at [28, 431] on icon at bounding box center [26, 427] width 10 height 10
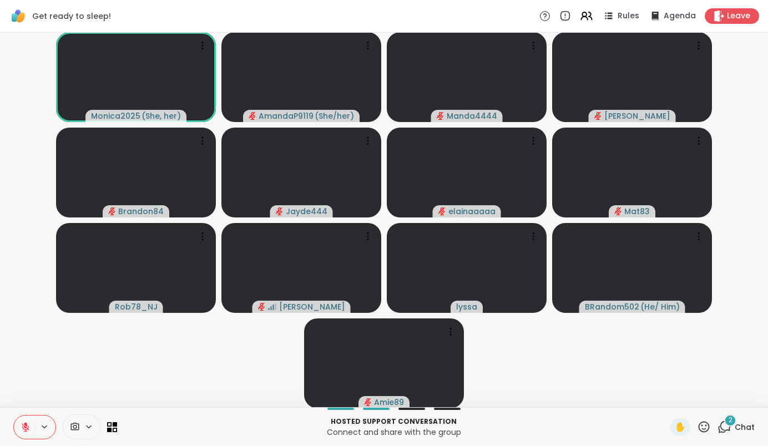
click at [28, 431] on icon at bounding box center [26, 427] width 10 height 10
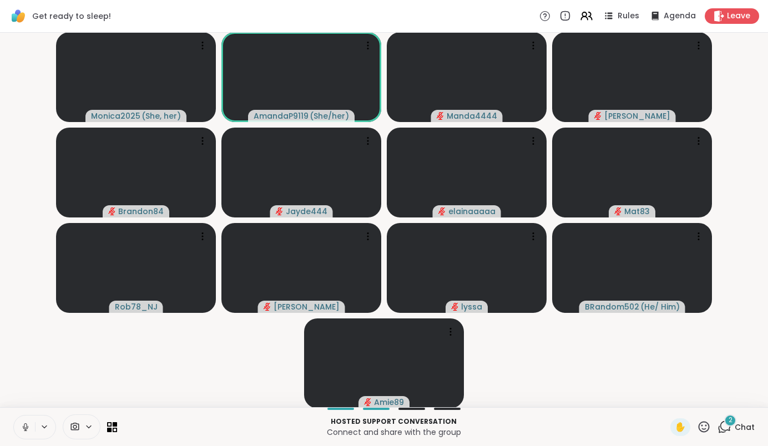
click at [28, 431] on icon at bounding box center [26, 427] width 10 height 10
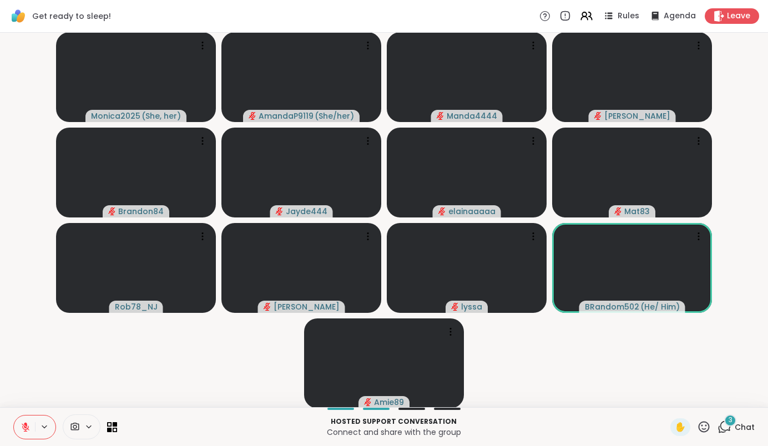
click at [730, 414] on div "3" at bounding box center [730, 420] width 12 height 12
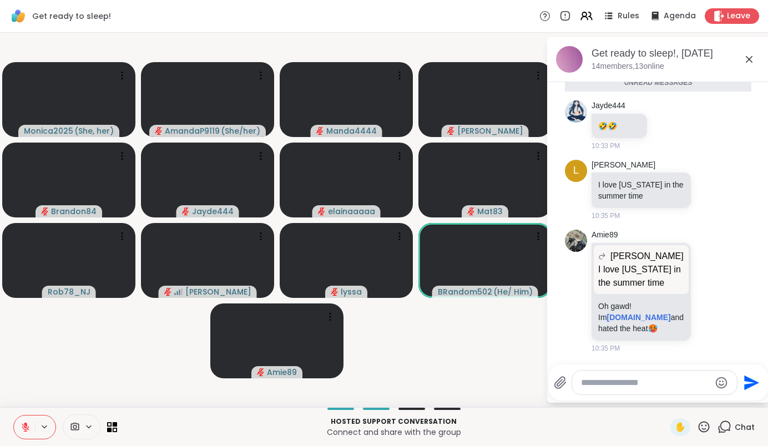
scroll to position [2209, 0]
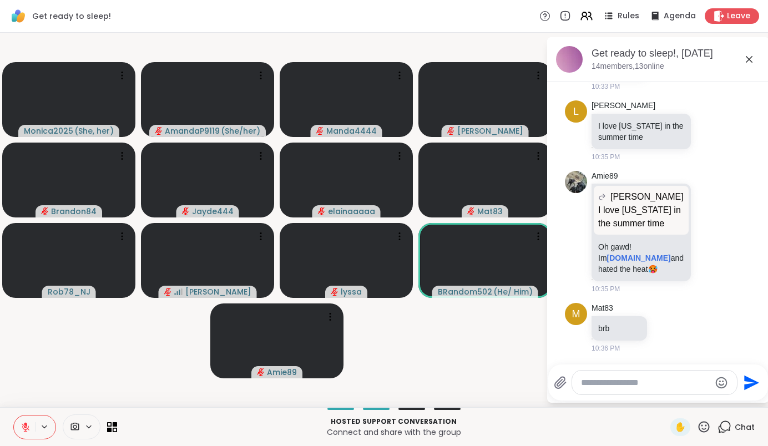
drag, startPoint x: 767, startPoint y: 346, endPoint x: 768, endPoint y: 340, distance: 6.1
click at [767, 340] on html "Get ready to sleep! Rules Agenda Leave Monica2025 ( She, her ) AmandaP9119 ( Sh…" at bounding box center [384, 223] width 768 height 446
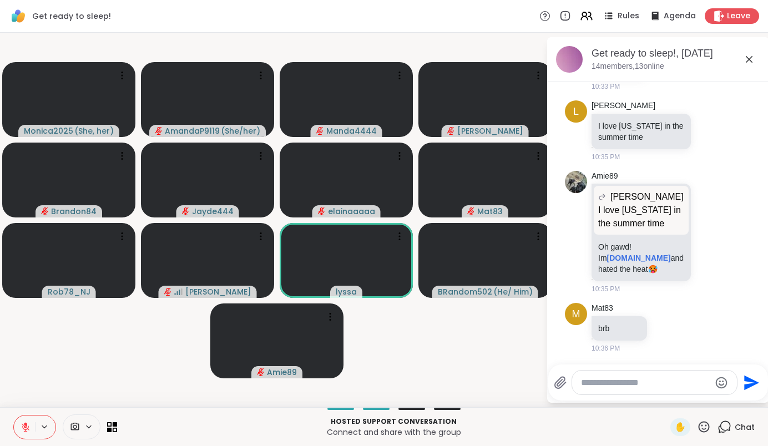
click at [756, 59] on icon at bounding box center [748, 59] width 13 height 13
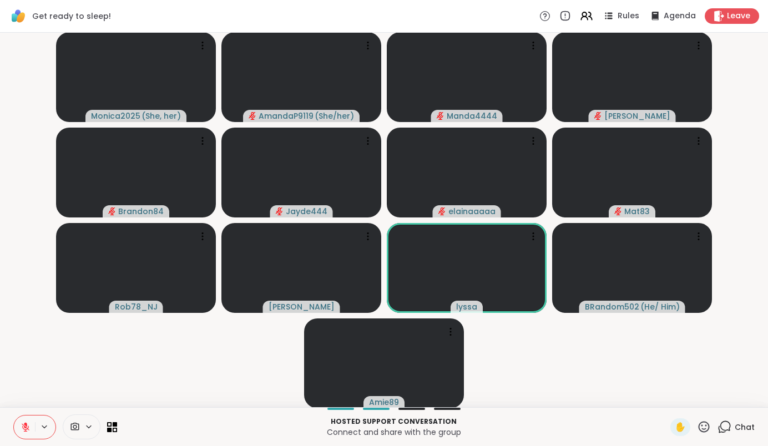
click at [726, 421] on icon at bounding box center [724, 427] width 14 height 14
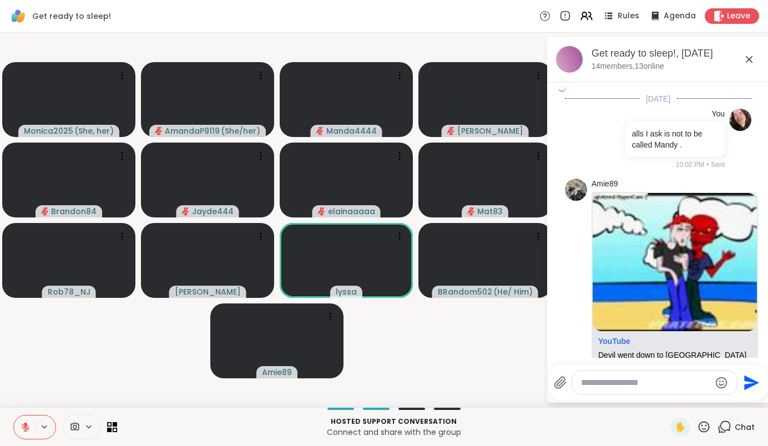
scroll to position [2198, 0]
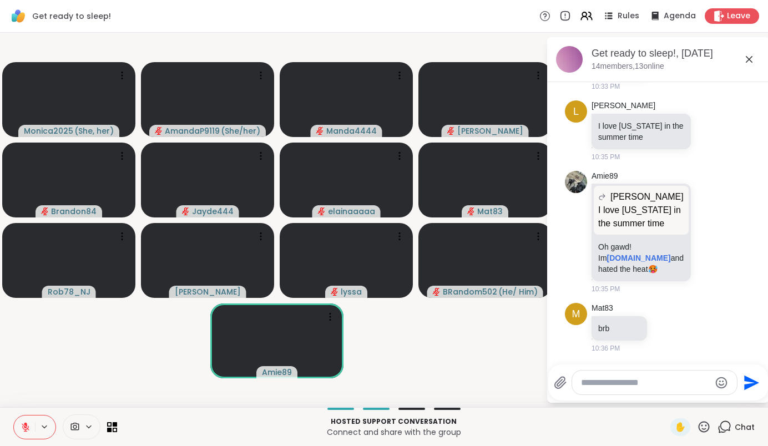
click at [701, 386] on textarea "Type your message" at bounding box center [645, 382] width 129 height 11
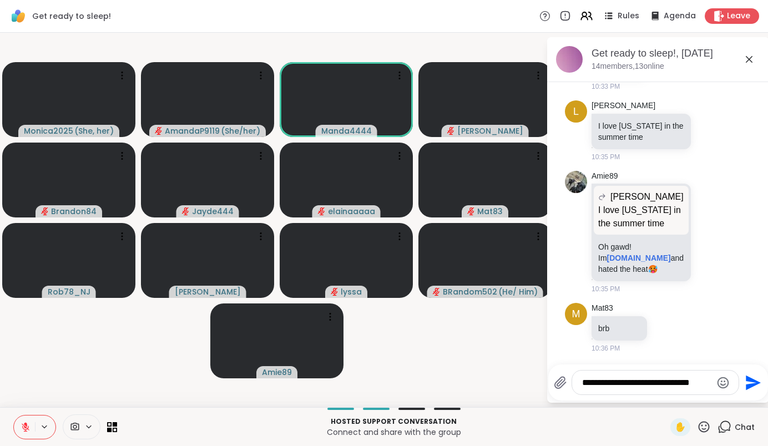
type textarea "**********"
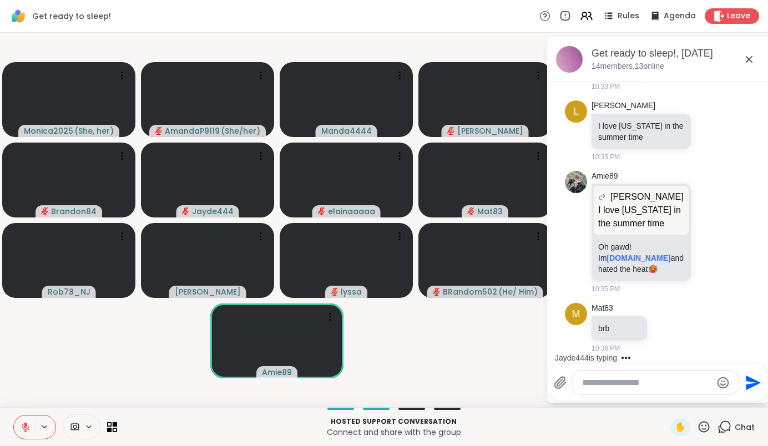
scroll to position [2268, 0]
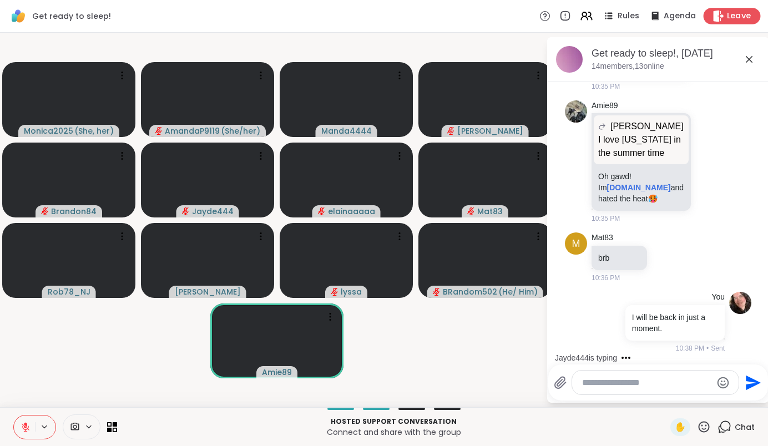
click at [716, 22] on icon at bounding box center [718, 16] width 12 height 12
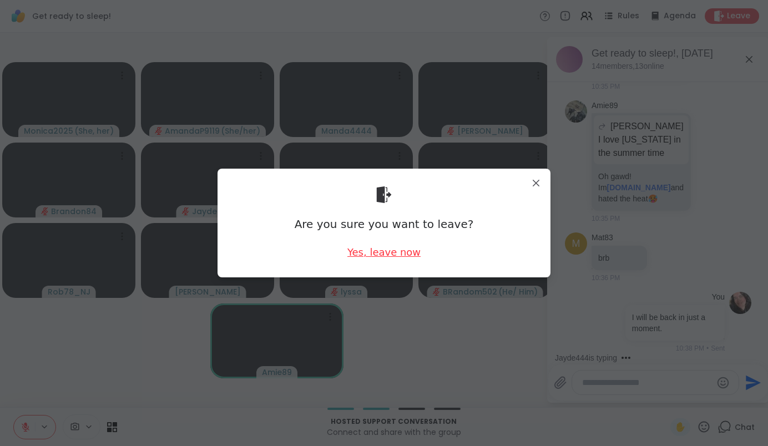
click at [370, 252] on div "Yes, leave now" at bounding box center [383, 252] width 73 height 14
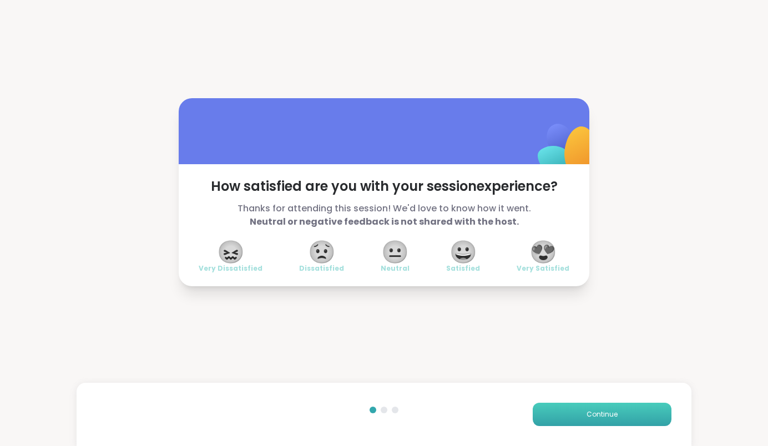
click at [571, 422] on button "Continue" at bounding box center [602, 414] width 139 height 23
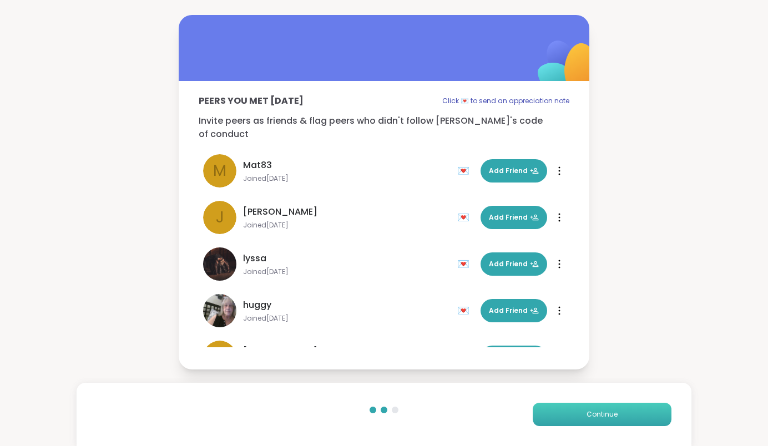
click at [571, 420] on button "Continue" at bounding box center [602, 414] width 139 height 23
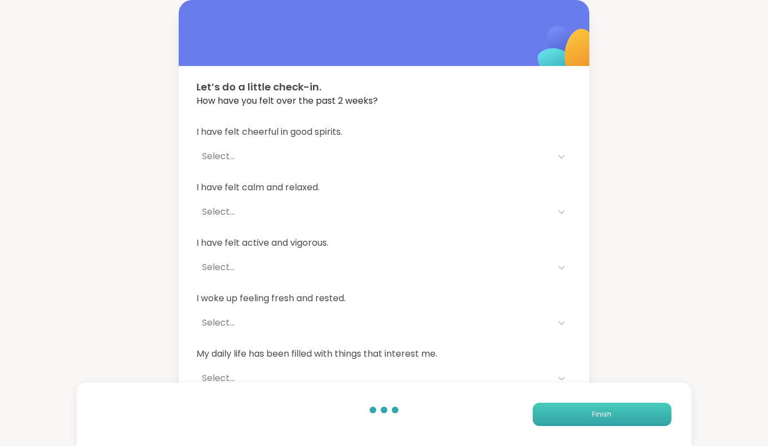
click at [571, 420] on button "Finish" at bounding box center [602, 414] width 139 height 23
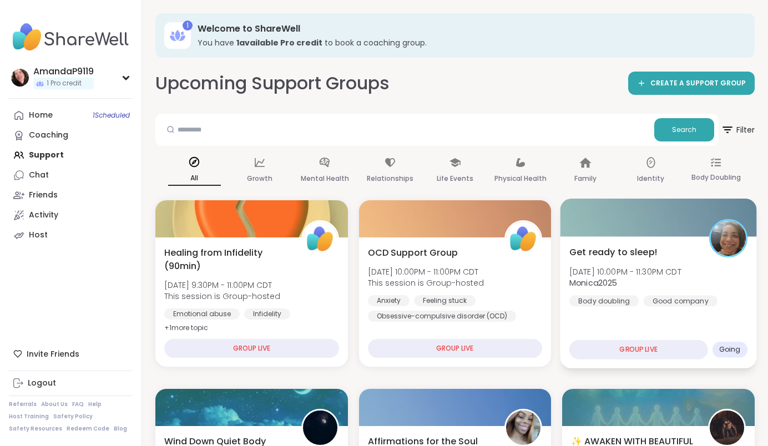
click at [632, 257] on span "Get ready to sleep!" at bounding box center [613, 251] width 88 height 13
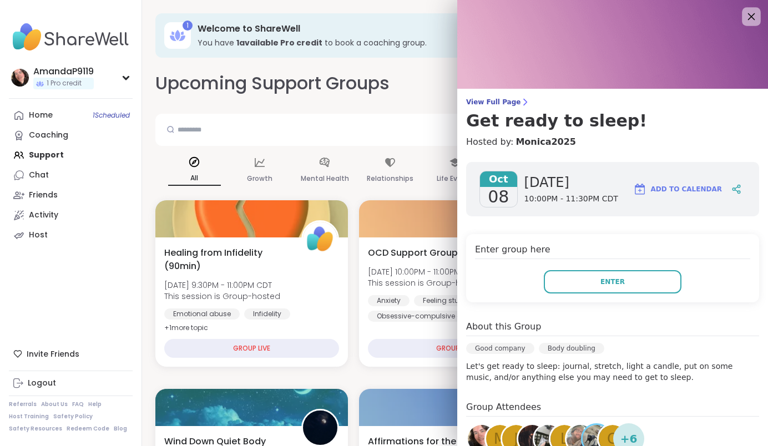
click at [748, 16] on icon at bounding box center [751, 16] width 7 height 7
